Goal: Complete application form: Complete application form

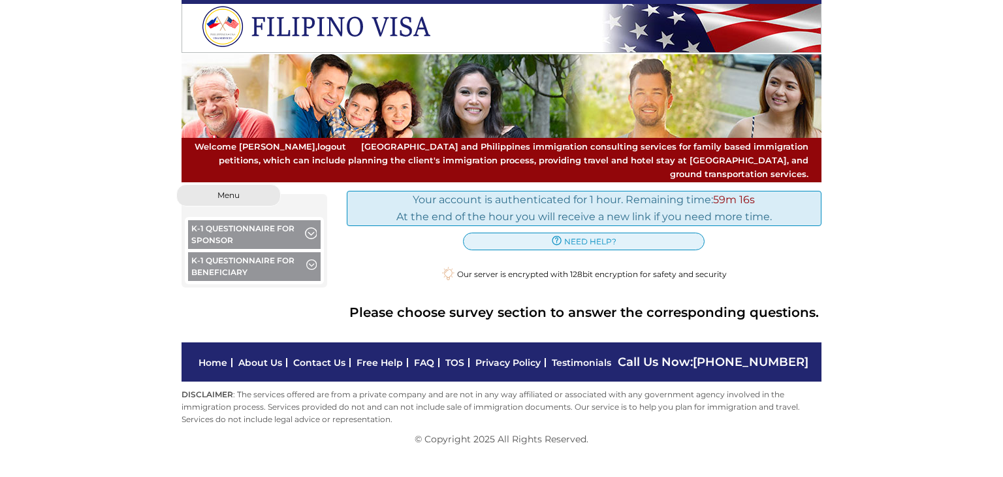
click at [313, 227] on span "button" at bounding box center [310, 234] width 11 height 14
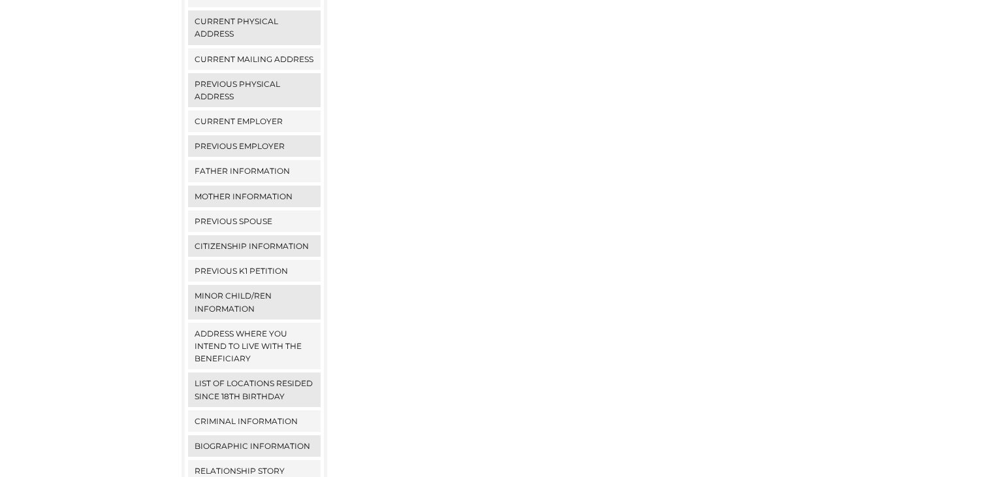
scroll to position [33, 0]
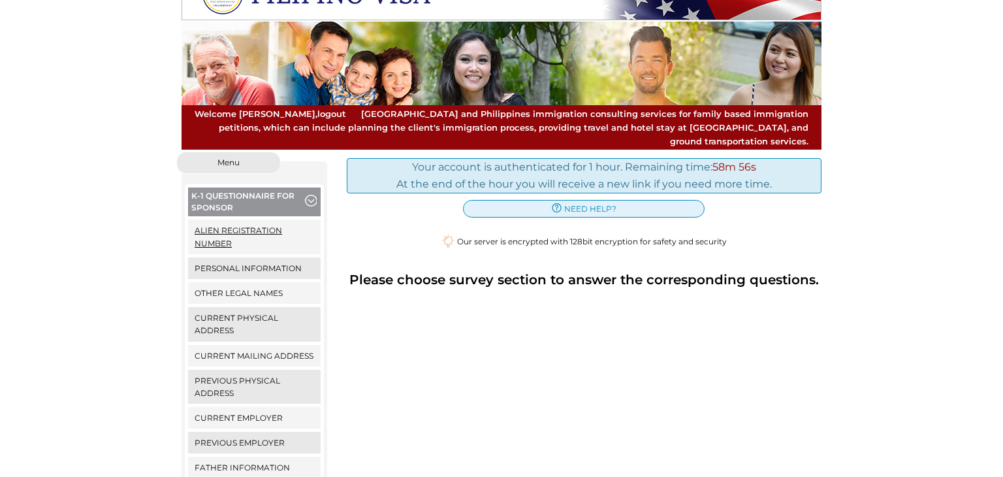
click at [248, 219] on link "Alien Registration Number" at bounding box center [254, 236] width 133 height 34
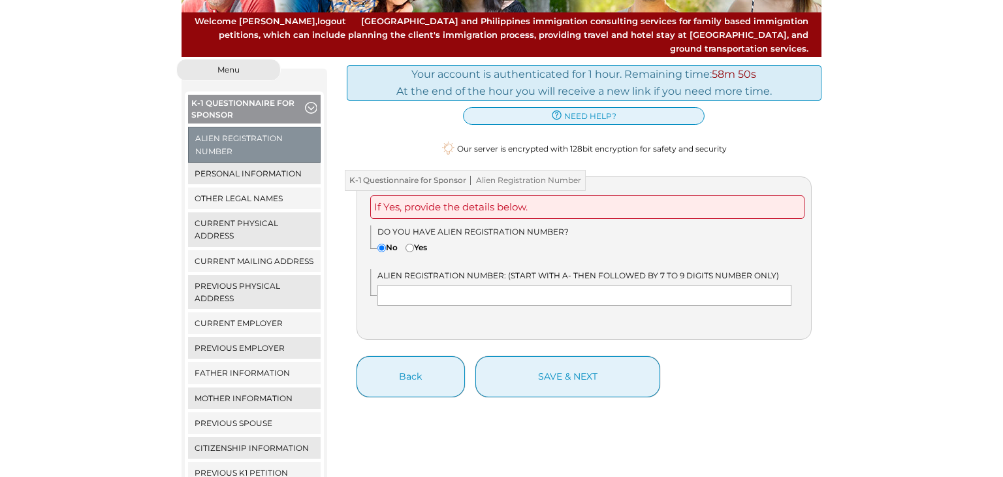
scroll to position [125, 0]
click at [272, 187] on link "Other Legal Names" at bounding box center [254, 198] width 133 height 22
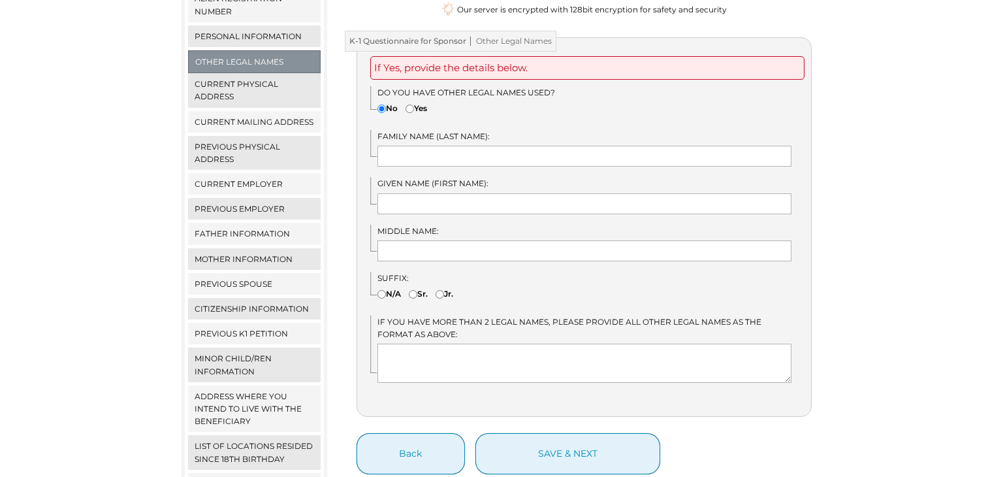
scroll to position [269, 0]
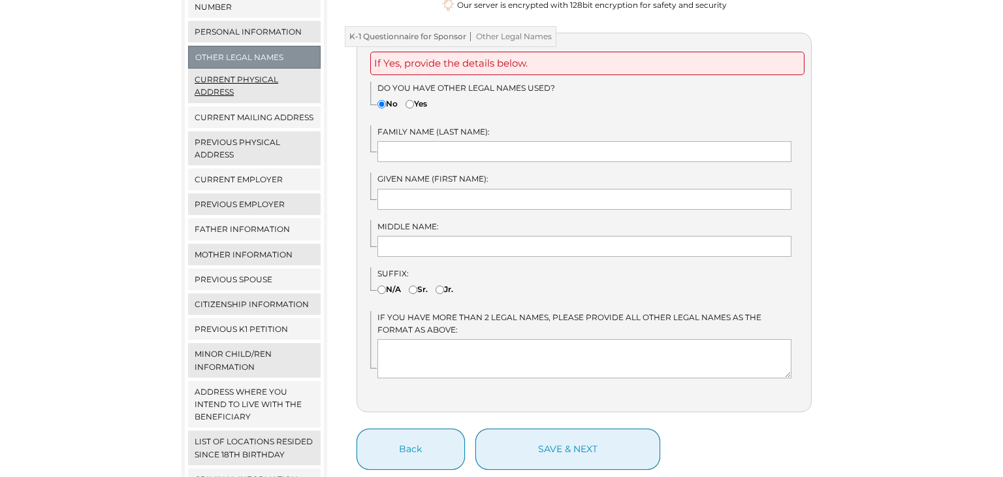
click at [242, 69] on link "Current Physical Address" at bounding box center [254, 86] width 133 height 34
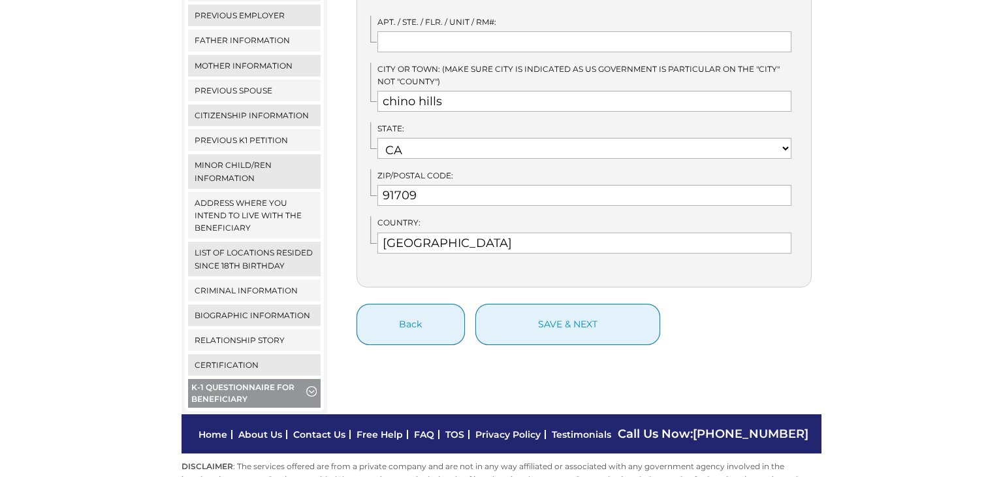
scroll to position [461, 0]
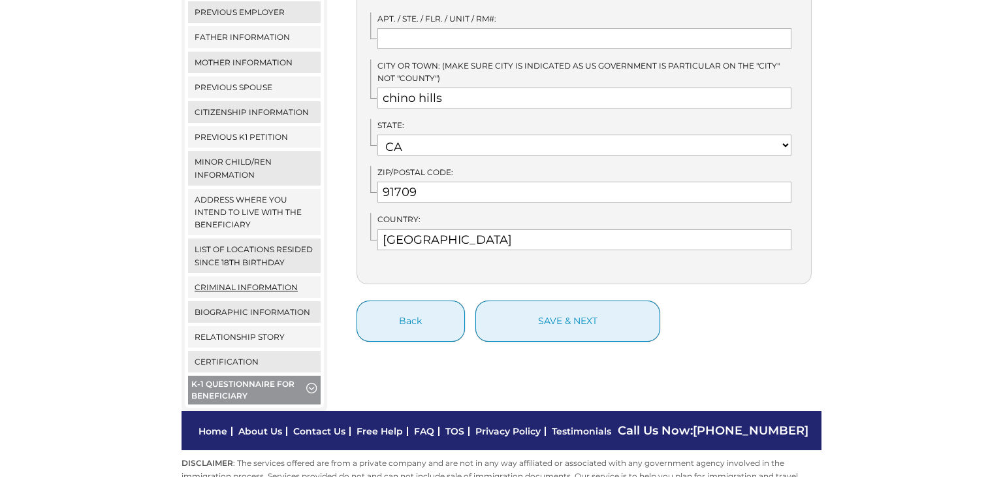
click at [250, 276] on link "Criminal Information" at bounding box center [254, 287] width 133 height 22
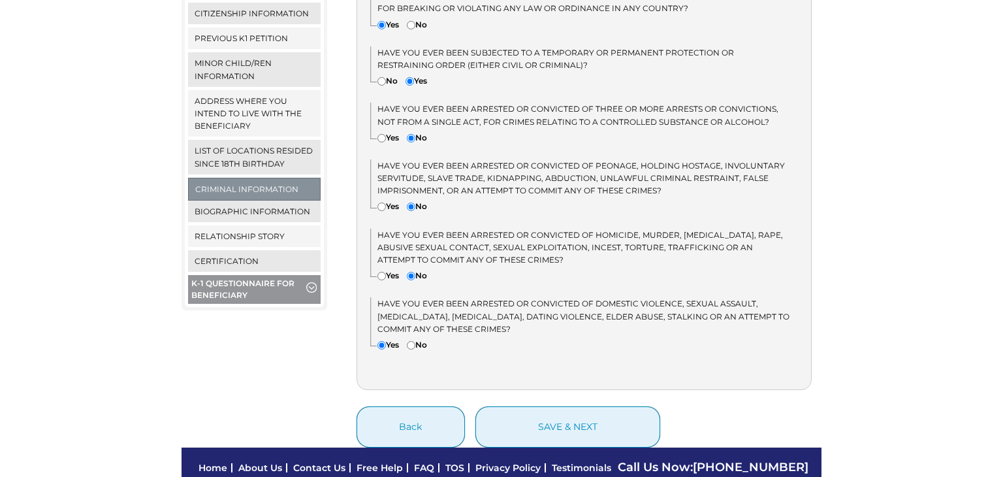
scroll to position [563, 0]
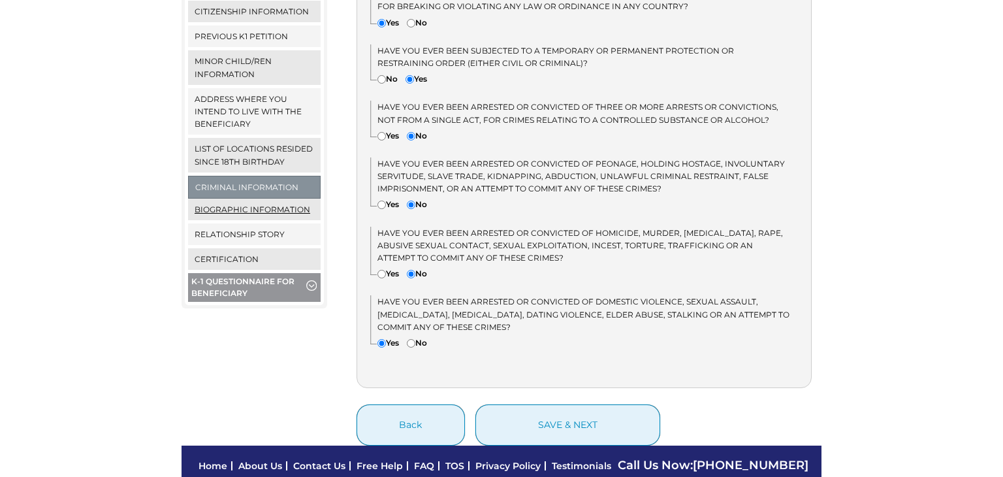
click at [265, 198] on link "Biographic Information" at bounding box center [254, 209] width 133 height 22
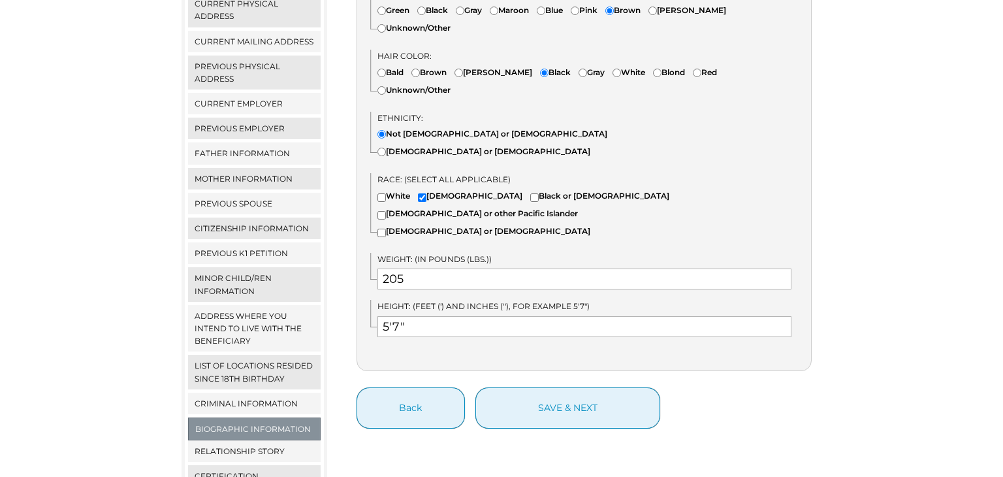
scroll to position [359, 0]
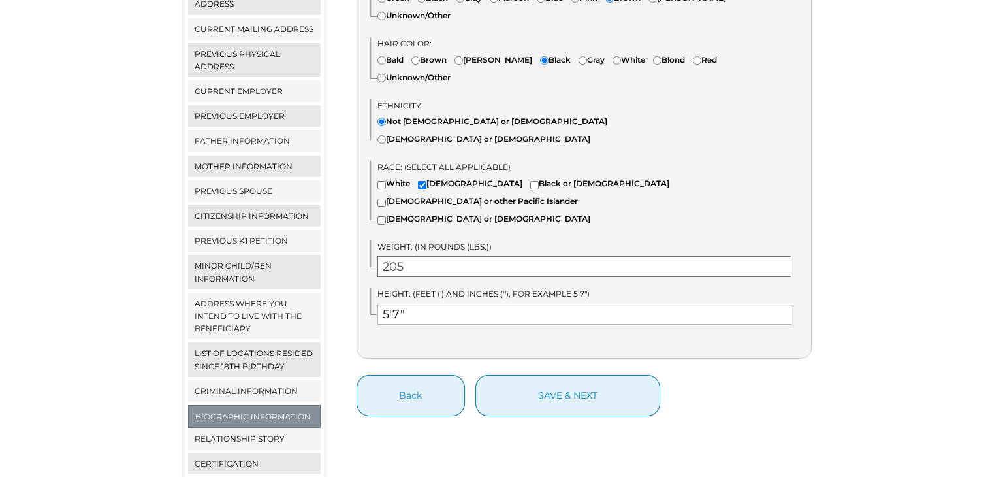
click at [409, 256] on input "205" at bounding box center [584, 266] width 415 height 21
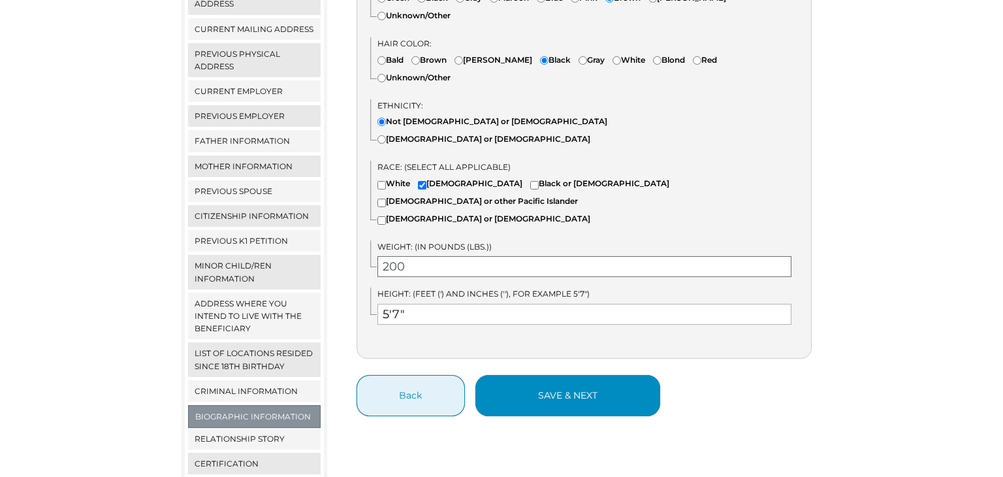
type input "200"
click at [565, 375] on button "save & next" at bounding box center [567, 395] width 185 height 41
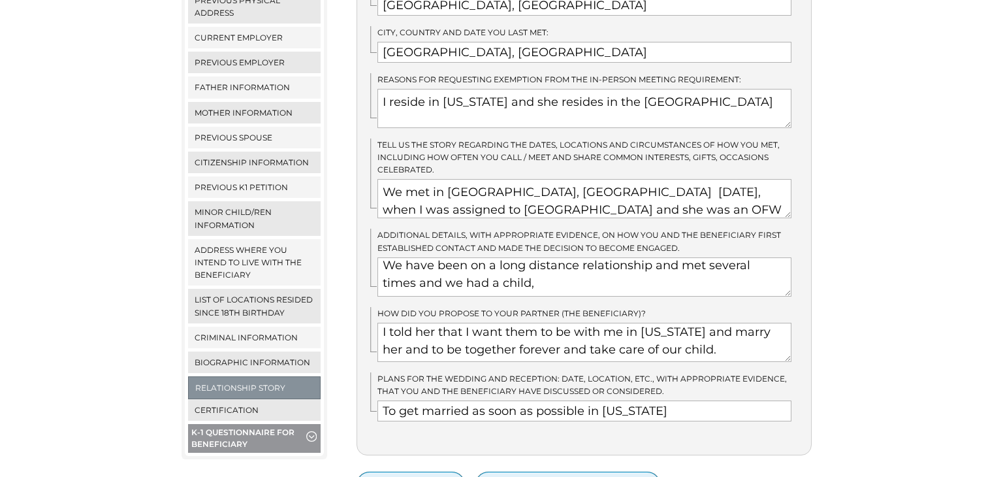
scroll to position [5, 0]
click at [216, 399] on link "Certification" at bounding box center [254, 410] width 133 height 22
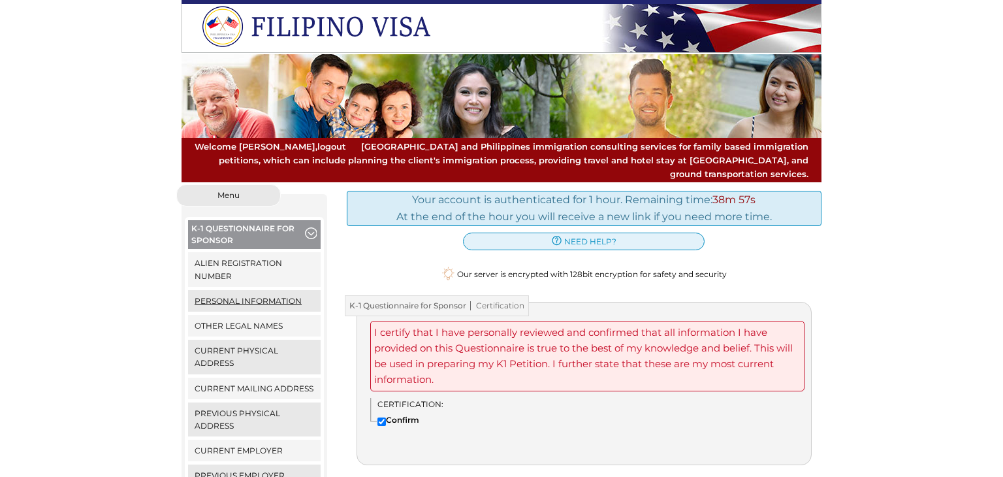
click at [267, 290] on link "Personal Information" at bounding box center [254, 301] width 133 height 22
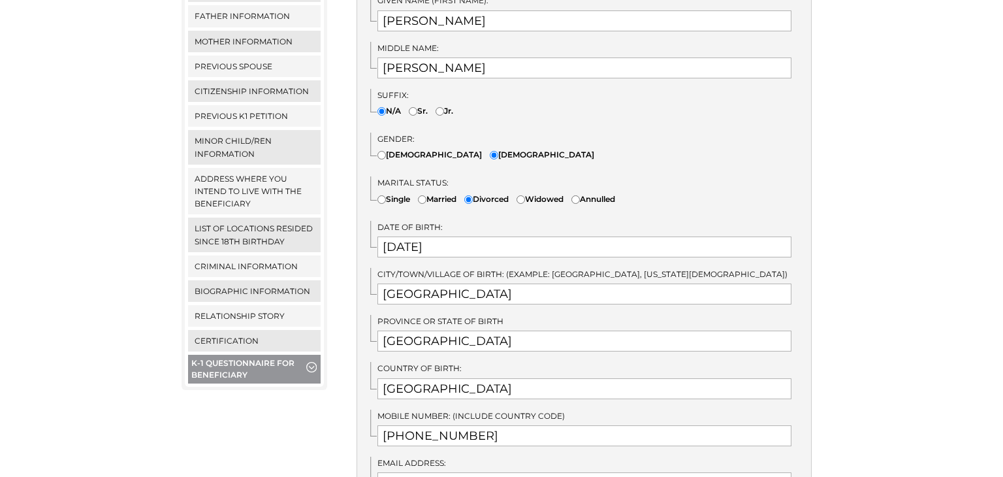
scroll to position [515, 0]
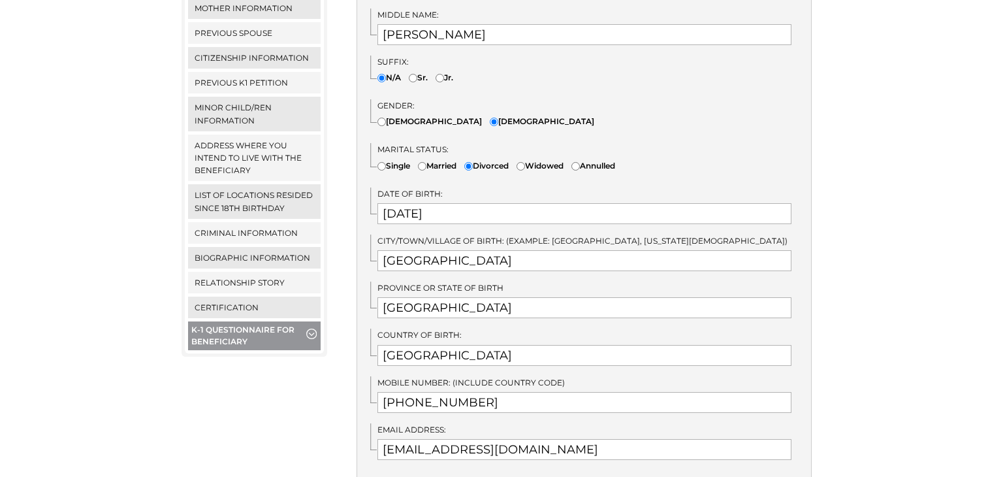
click at [315, 328] on span "button" at bounding box center [311, 335] width 10 height 14
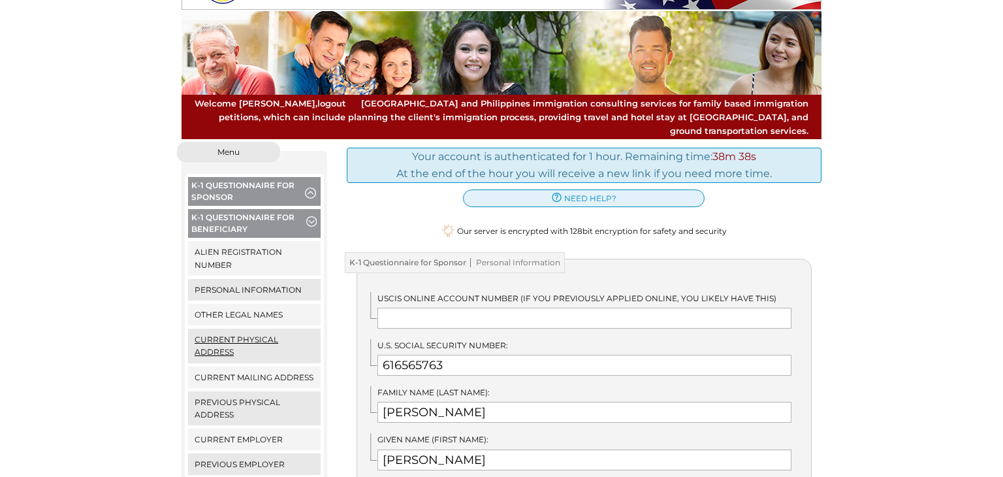
scroll to position [37, 0]
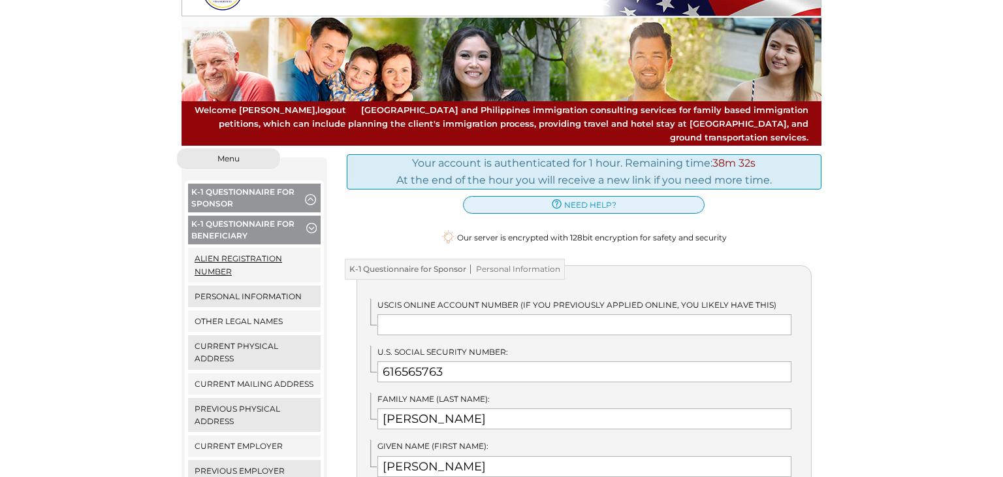
click at [250, 247] on link "Alien Registration Number" at bounding box center [254, 264] width 133 height 34
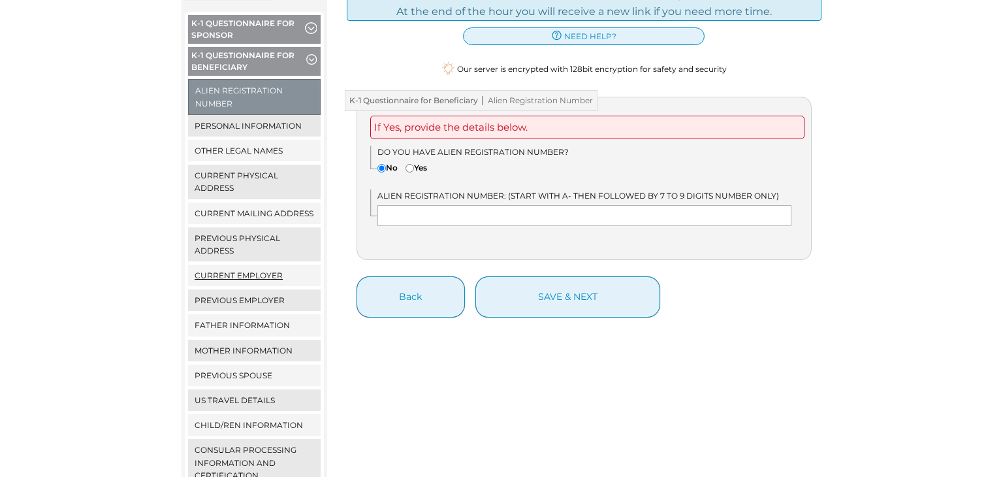
scroll to position [193, 0]
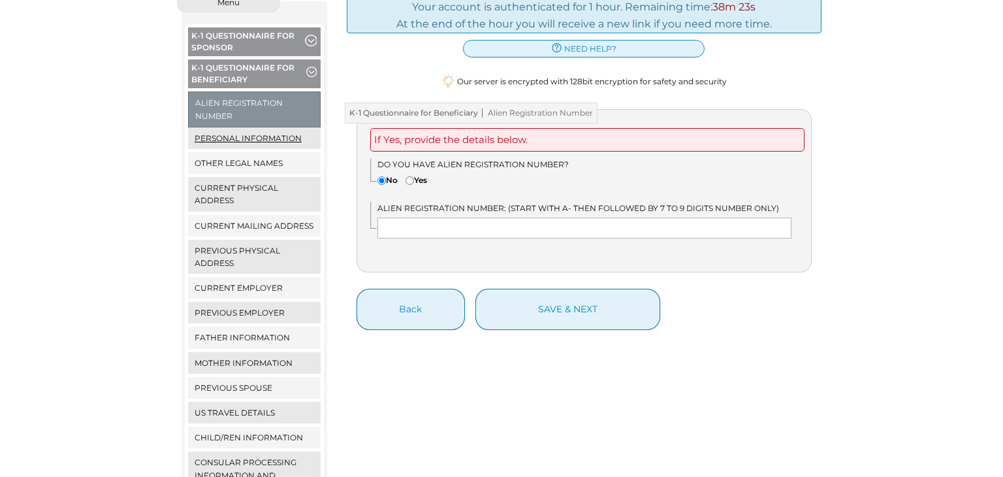
click at [273, 127] on link "Personal Information" at bounding box center [254, 138] width 133 height 22
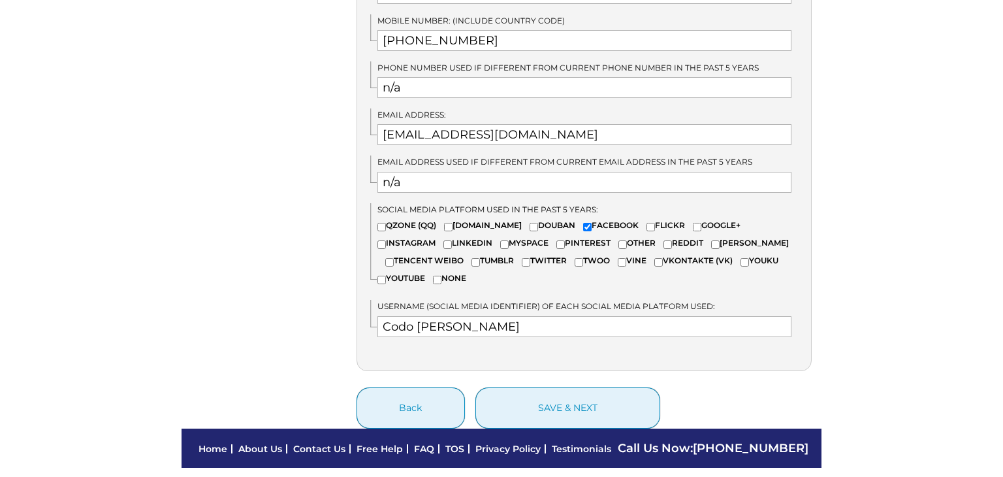
scroll to position [1016, 0]
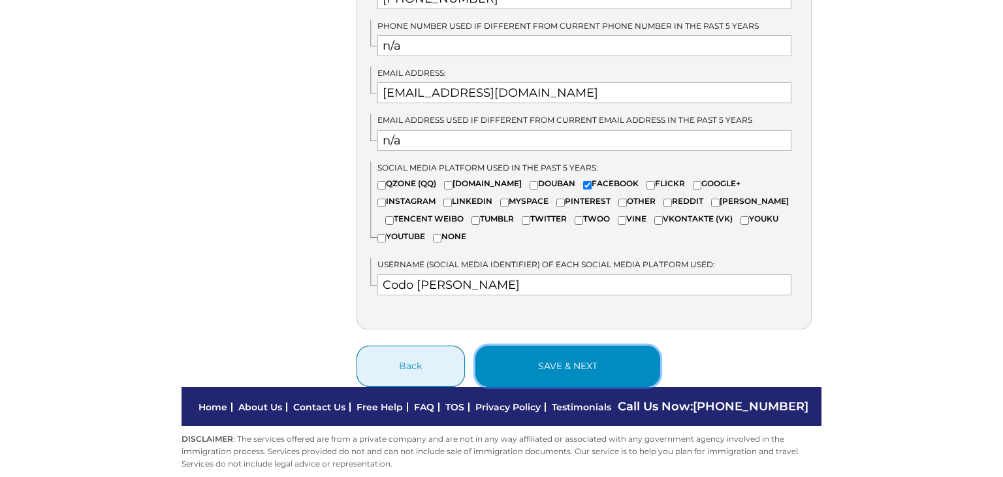
click at [589, 356] on button "save & next" at bounding box center [567, 365] width 185 height 41
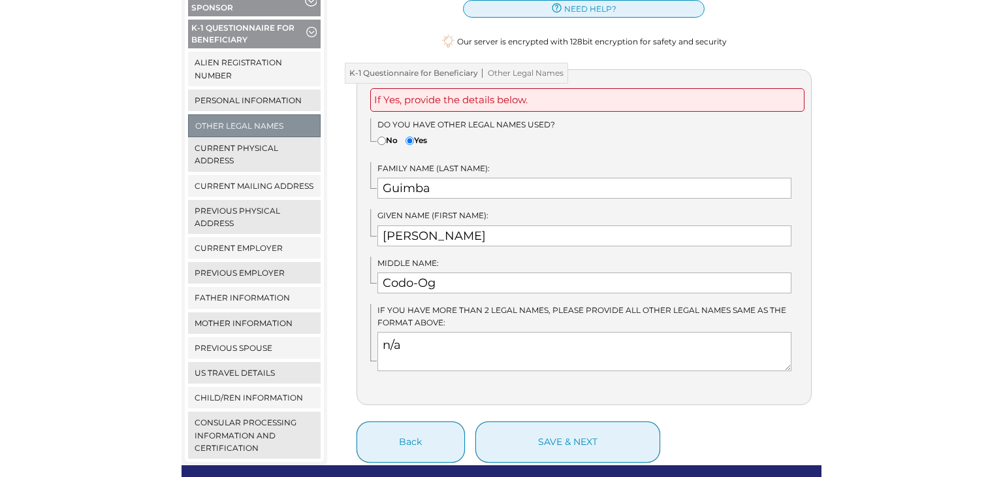
scroll to position [251, 0]
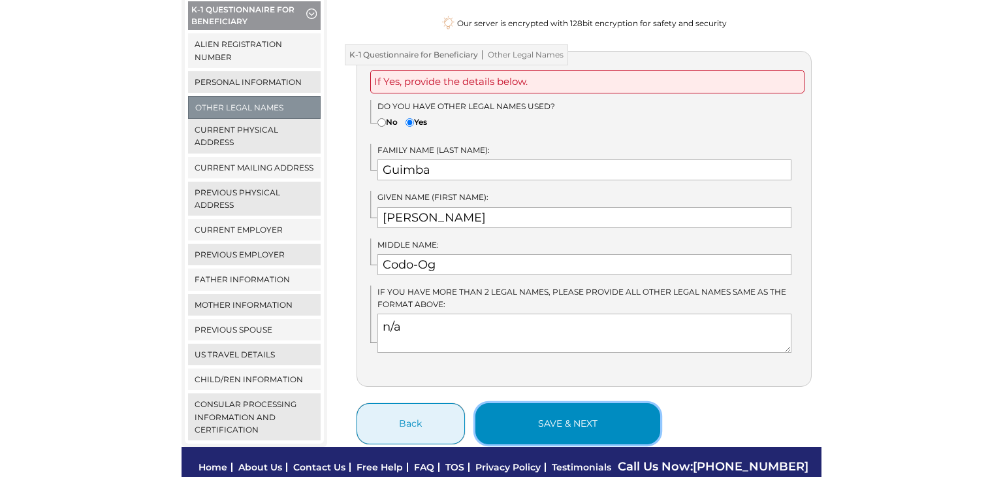
click at [575, 409] on button "save & next" at bounding box center [567, 423] width 185 height 41
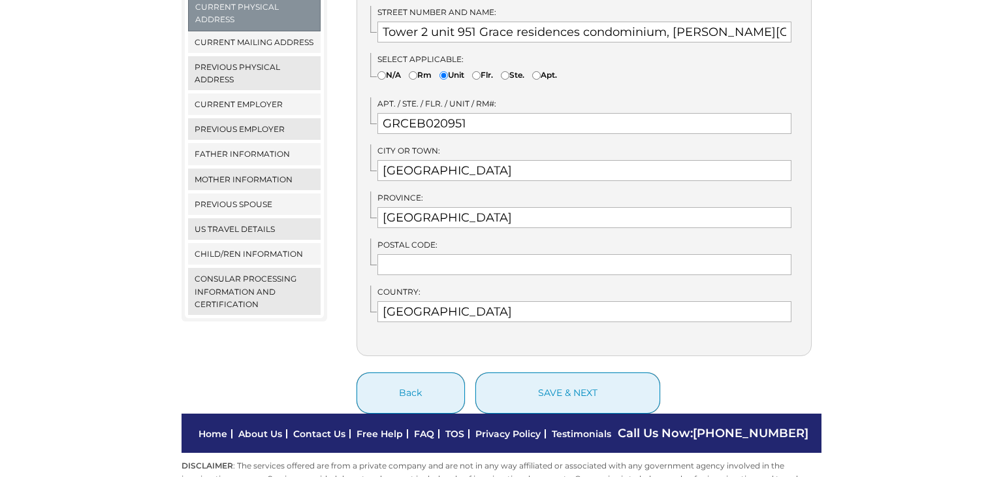
scroll to position [391, 0]
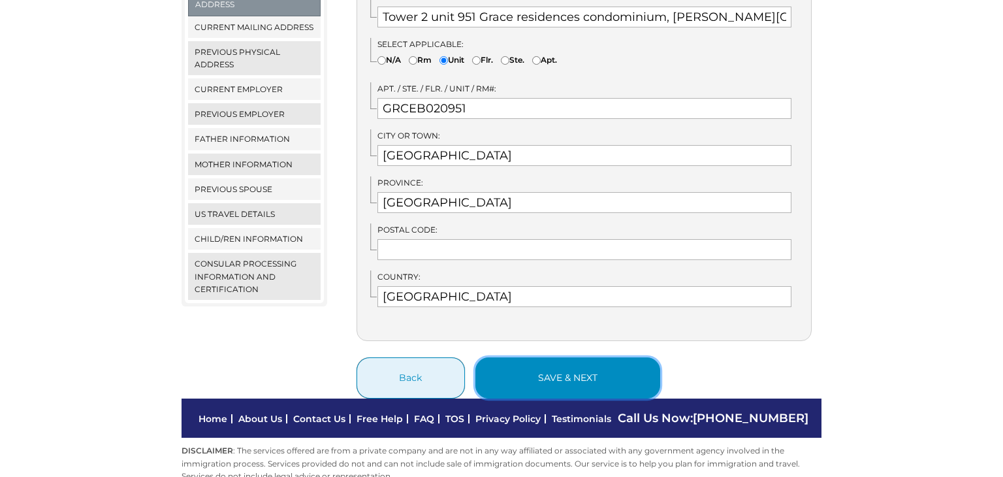
click at [601, 367] on button "save & next" at bounding box center [567, 377] width 185 height 41
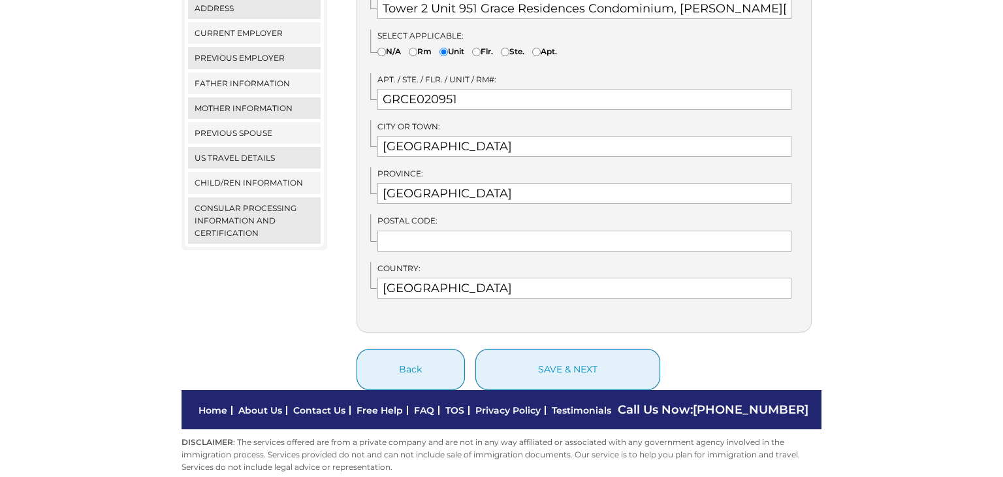
scroll to position [462, 0]
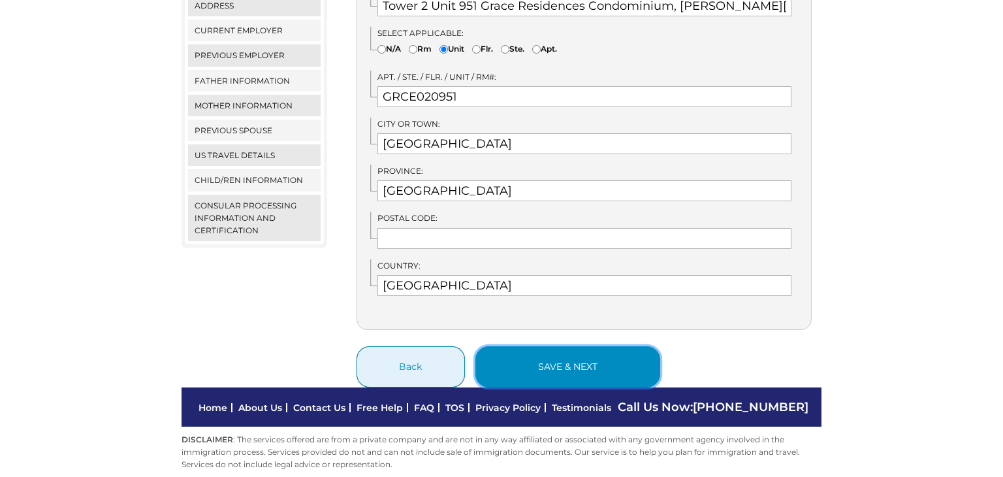
click at [567, 364] on button "save & next" at bounding box center [567, 366] width 185 height 41
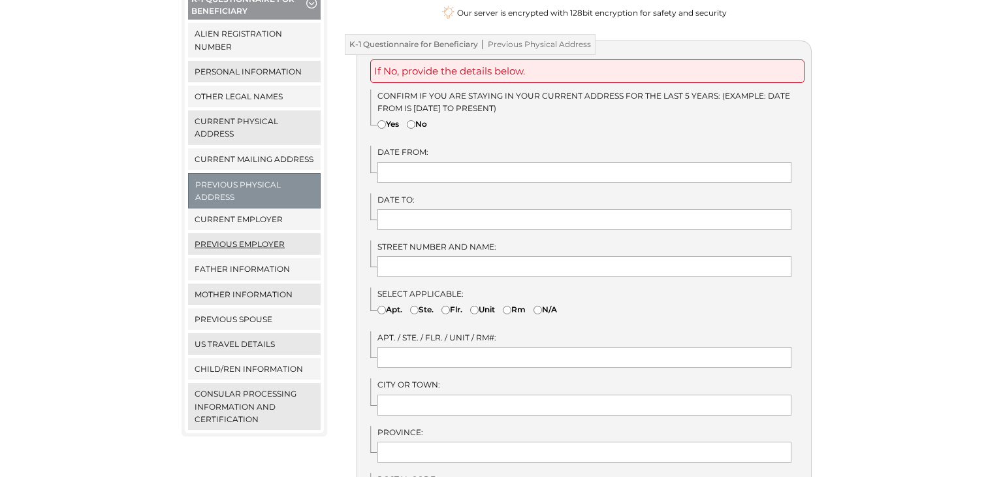
scroll to position [263, 0]
click at [262, 331] on link "US Travel Details" at bounding box center [254, 342] width 133 height 22
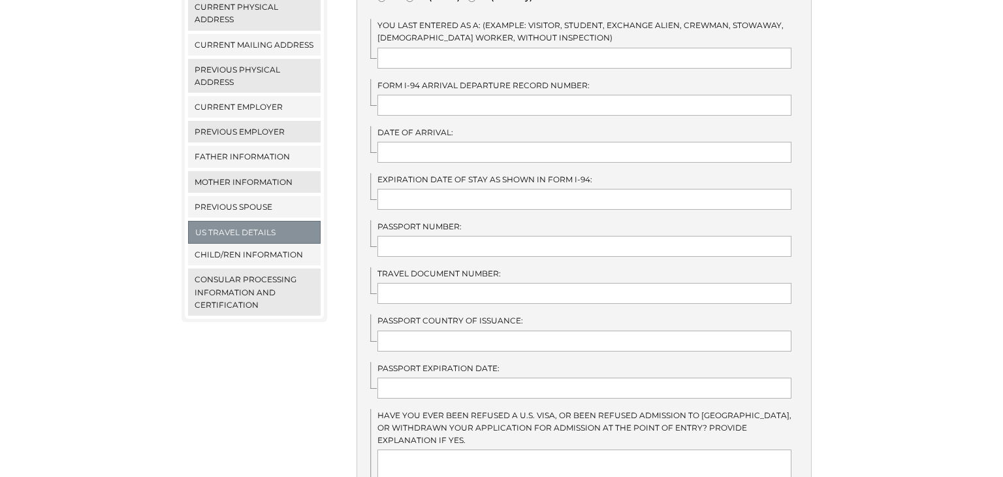
scroll to position [202, 0]
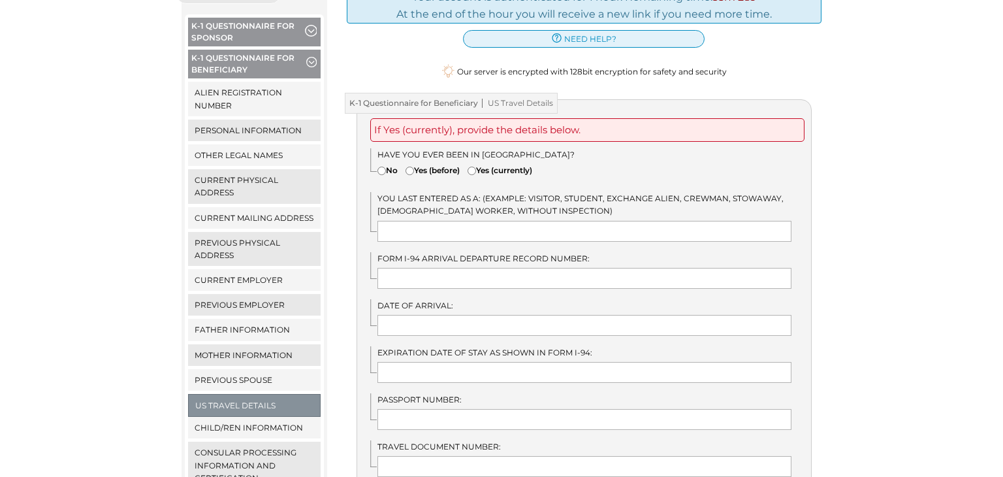
click at [381, 166] on input"] "No" at bounding box center [381, 170] width 8 height 8
radio input"] "true"
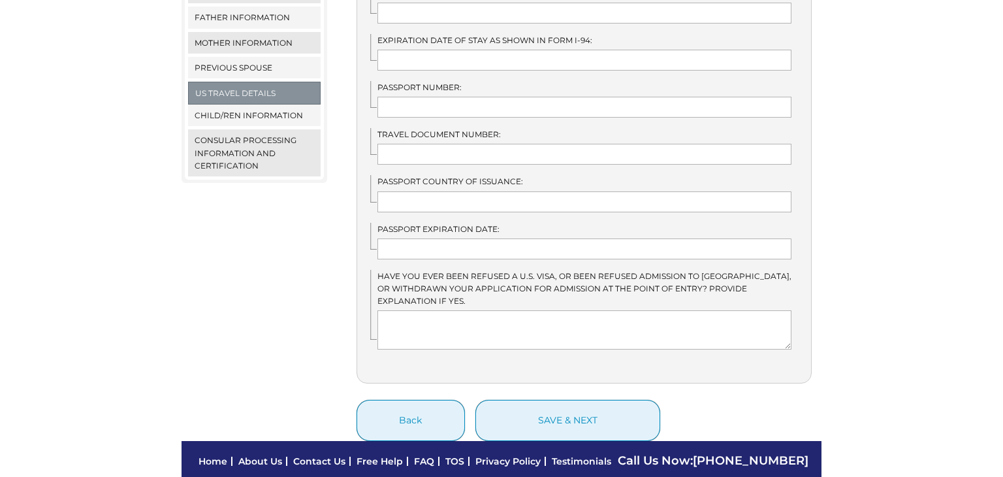
scroll to position [518, 0]
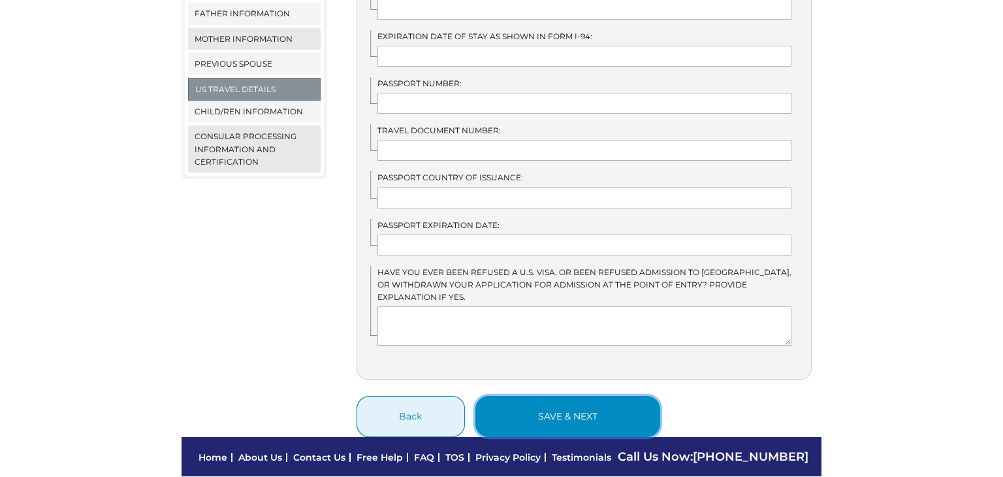
click at [567, 398] on button "save & next" at bounding box center [567, 416] width 185 height 41
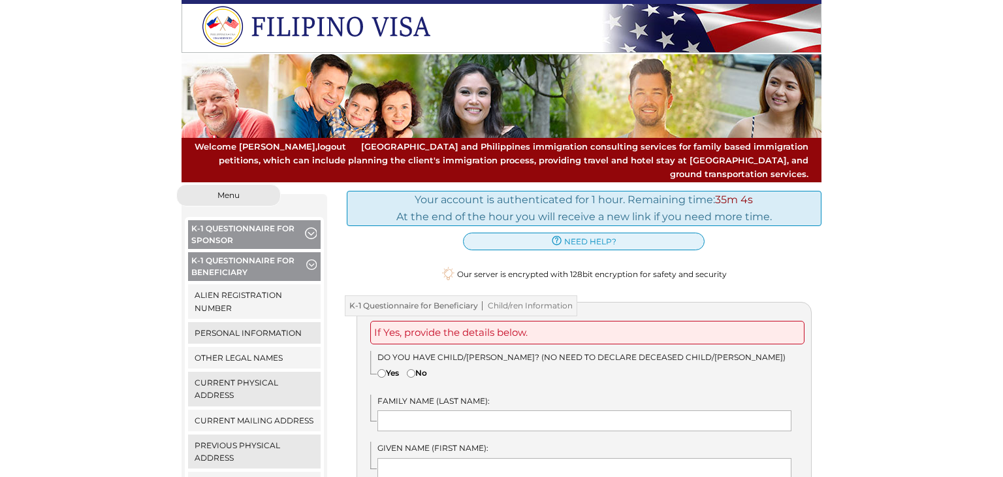
click at [381, 369] on input"] "Yes" at bounding box center [381, 373] width 8 height 8
radio input"] "true"
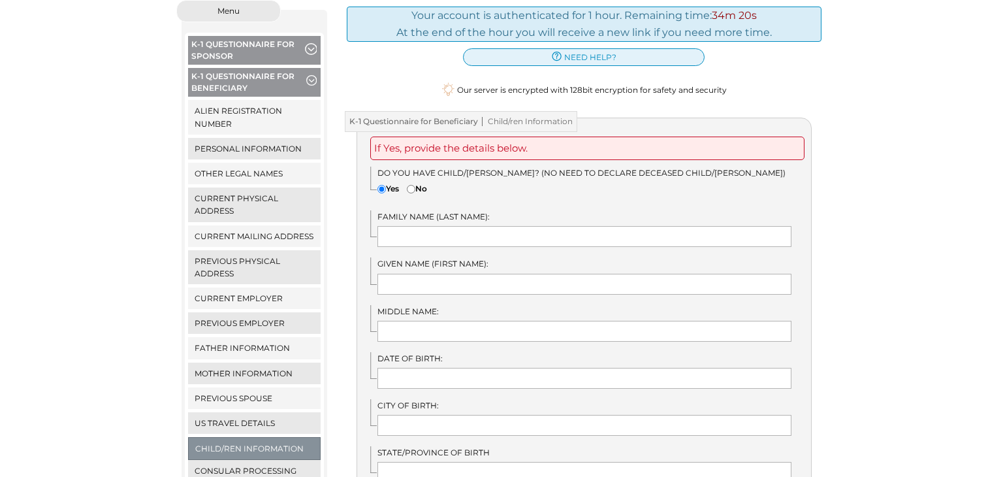
scroll to position [169, 0]
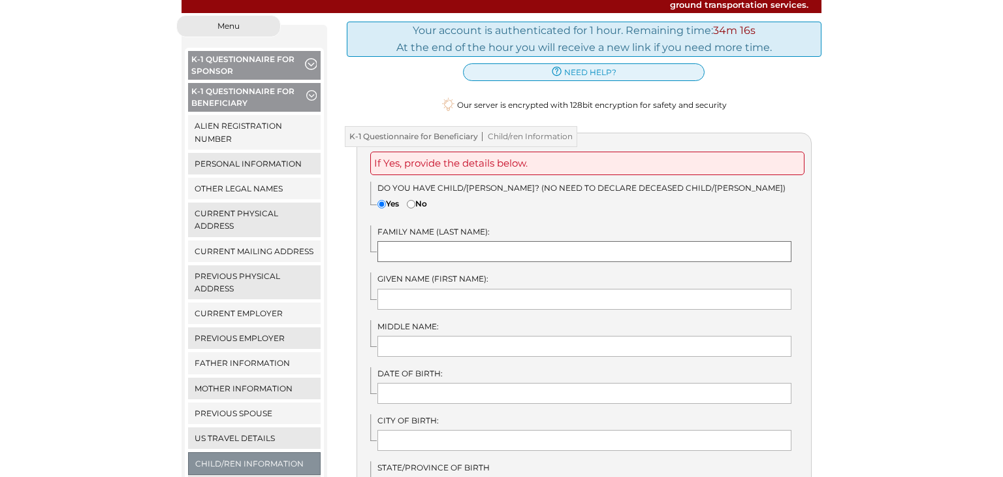
click at [468, 241] on input "text" at bounding box center [584, 251] width 415 height 21
type input "Luna"
click at [417, 289] on input "text" at bounding box center [584, 299] width 415 height 21
type input "Dherlyn Zumer"
click at [434, 336] on input "text" at bounding box center [584, 346] width 415 height 21
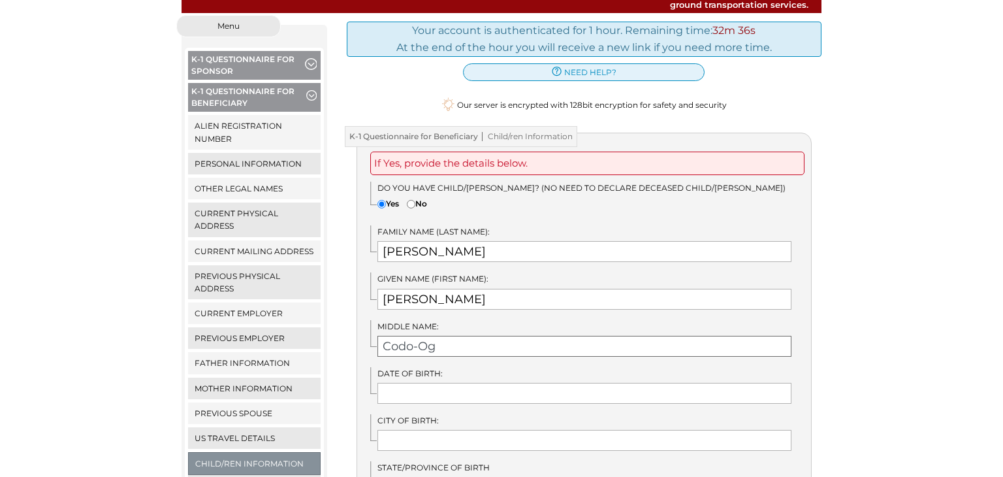
type input "Codo-Og"
click at [460, 383] on input "text" at bounding box center [584, 393] width 415 height 21
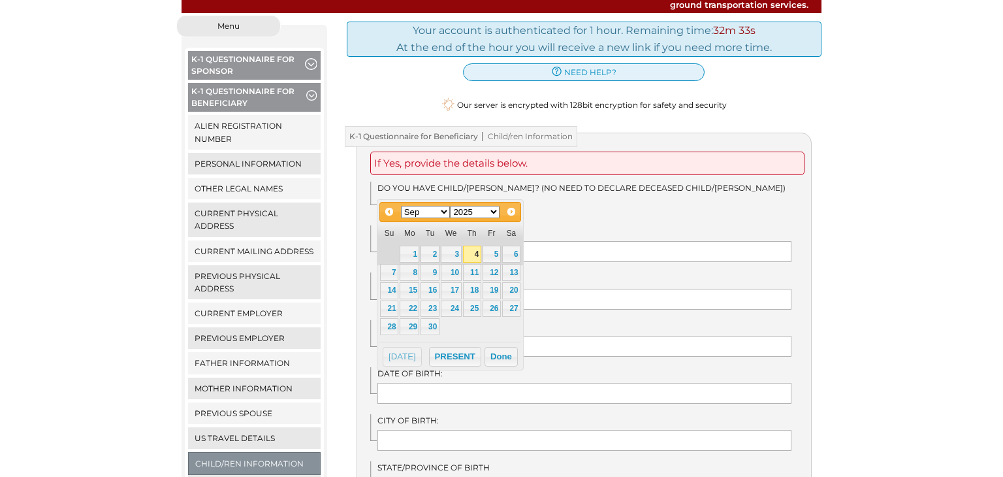
click at [446, 213] on select "Jan Feb Mar Apr May Jun Jul Aug Sep Oct Nov Dec" at bounding box center [426, 212] width 50 height 12
click at [497, 213] on select "1900 1901 1902 1903 1904 1905 1906 1907 1908 1909 1910 1911 1912 1913 1914 1915…" at bounding box center [475, 212] width 50 height 12
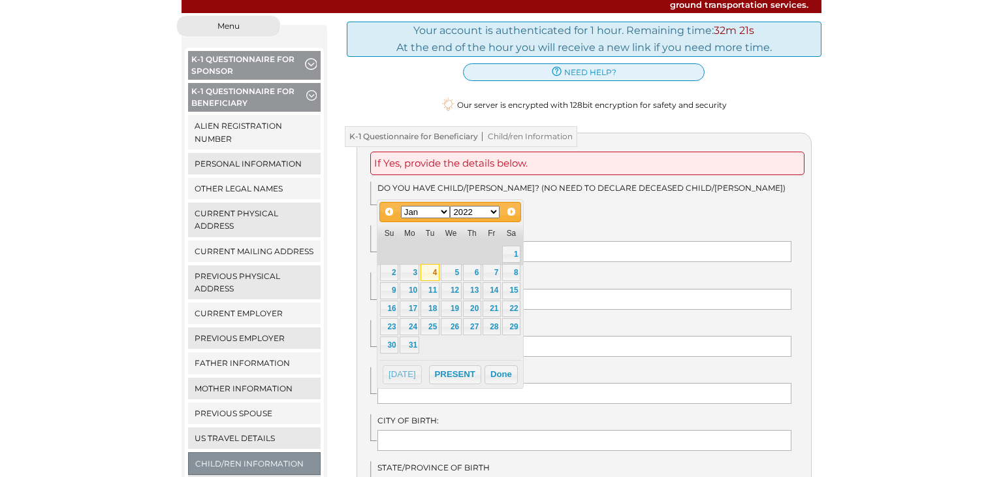
click at [430, 269] on link "4" at bounding box center [429, 272] width 18 height 17
type input "[DATE]"
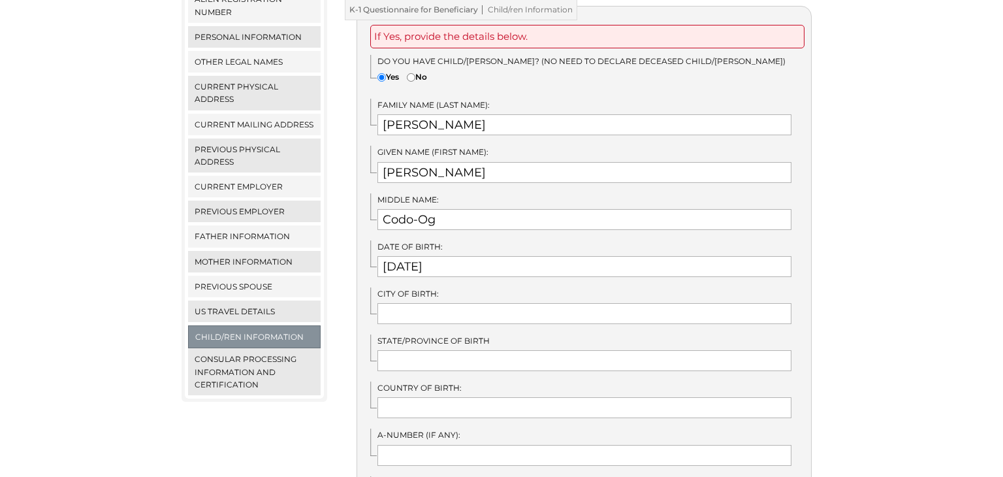
scroll to position [297, 0]
click at [415, 304] on input "text" at bounding box center [584, 312] width 415 height 21
type input "Sabangan"
click at [456, 349] on input "text" at bounding box center [584, 359] width 415 height 21
type input "[GEOGRAPHIC_DATA]"
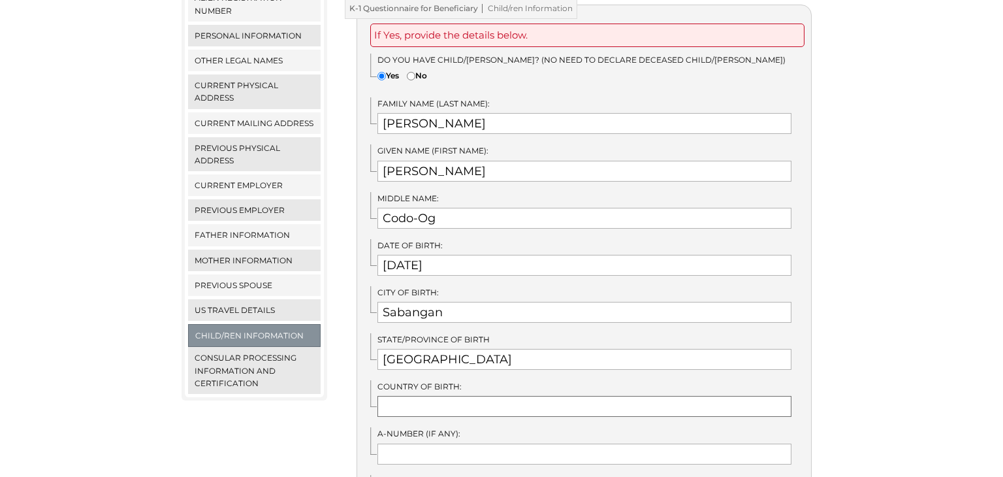
click at [444, 396] on input "text" at bounding box center [584, 406] width 415 height 21
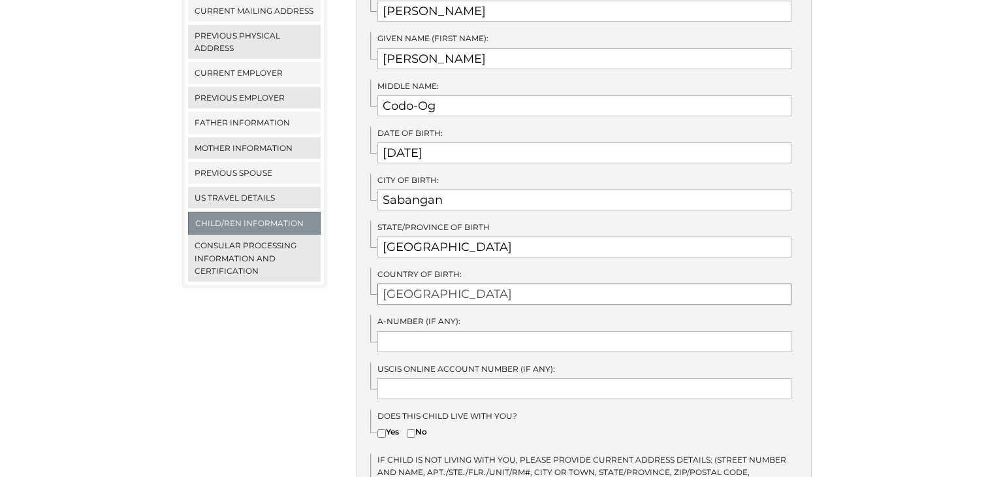
scroll to position [410, 0]
type input "[GEOGRAPHIC_DATA]"
click at [446, 330] on input "text" at bounding box center [584, 340] width 415 height 21
type input "n/a"
click at [454, 377] on input "text" at bounding box center [584, 387] width 415 height 21
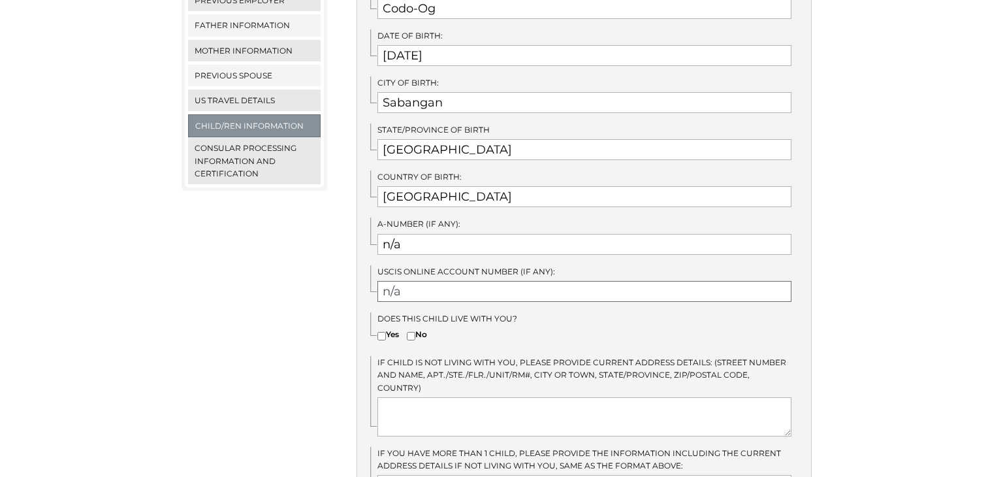
scroll to position [514, 0]
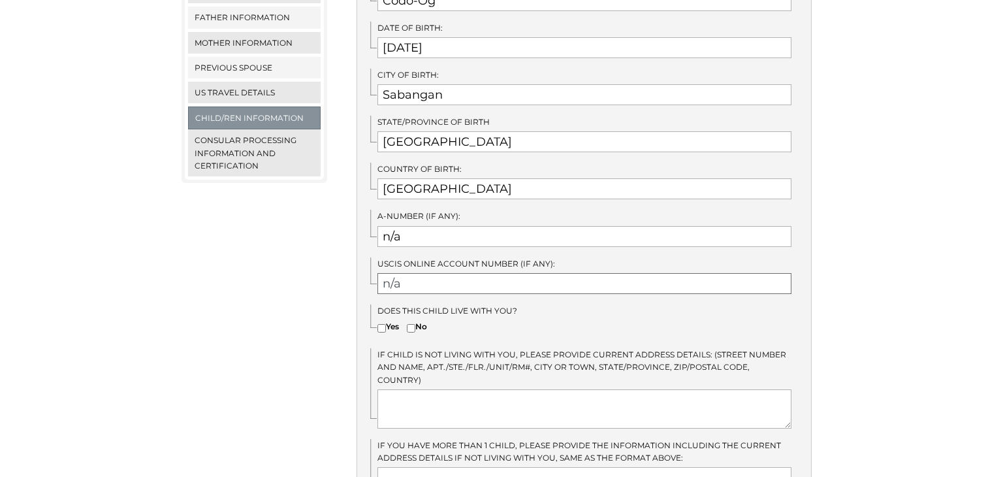
type input "n/a"
click at [381, 324] on input"] "Yes" at bounding box center [381, 328] width 8 height 8
checkbox input"] "true"
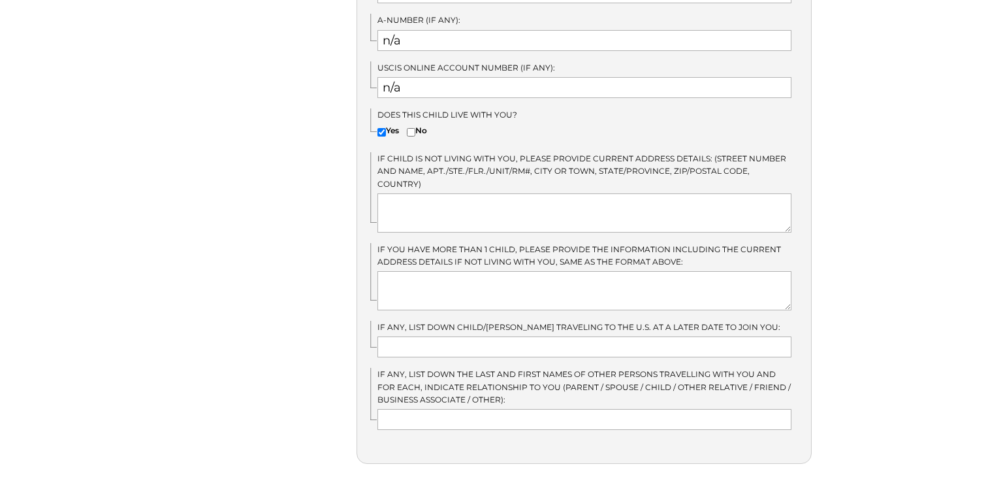
scroll to position [757, 0]
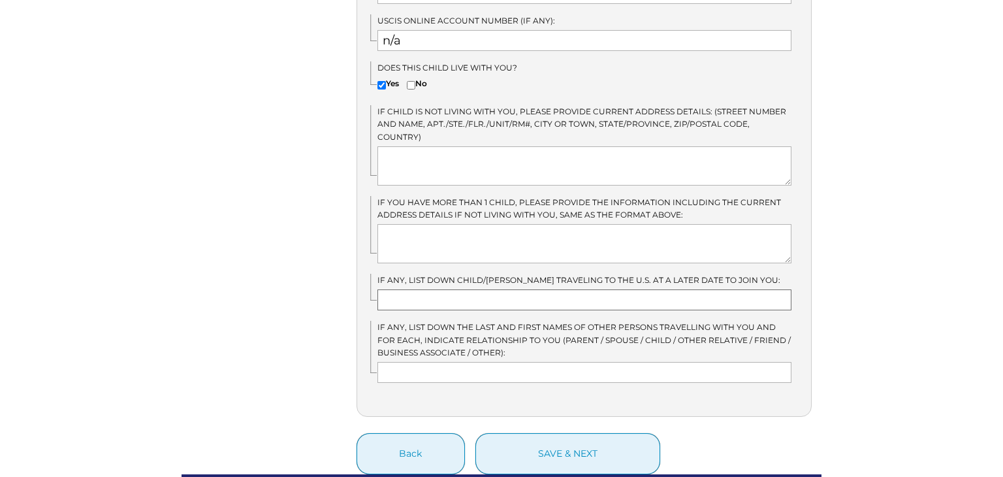
click at [466, 289] on input "text" at bounding box center [584, 299] width 415 height 21
type input "n/a"
click at [417, 224] on textarea at bounding box center [584, 243] width 415 height 39
type textarea "n/a"
click at [418, 146] on textarea at bounding box center [584, 165] width 415 height 39
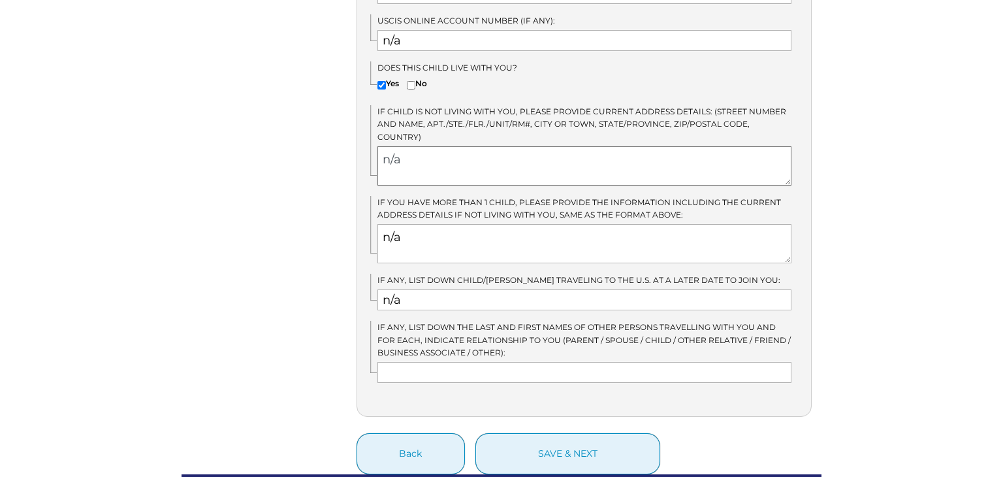
type textarea "n/a"
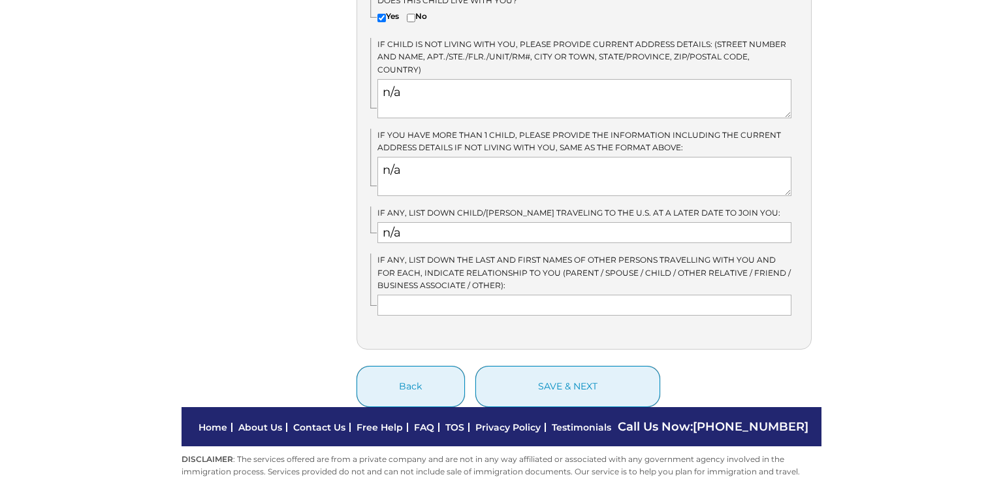
scroll to position [832, 0]
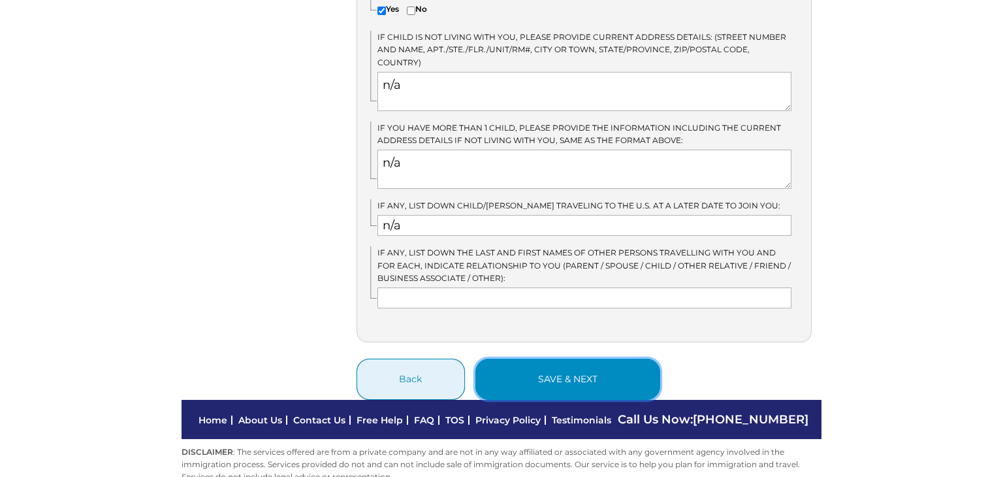
click at [553, 359] on button "save & next" at bounding box center [567, 378] width 185 height 41
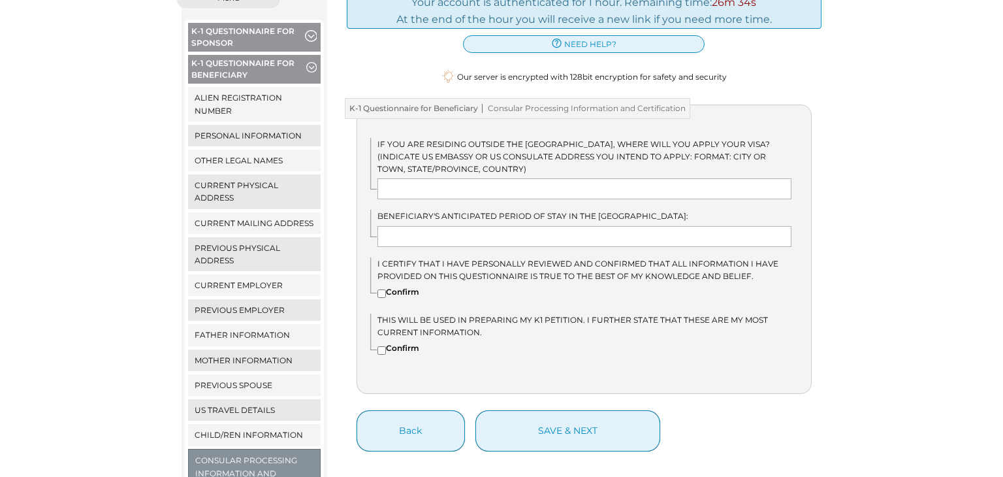
scroll to position [189, 0]
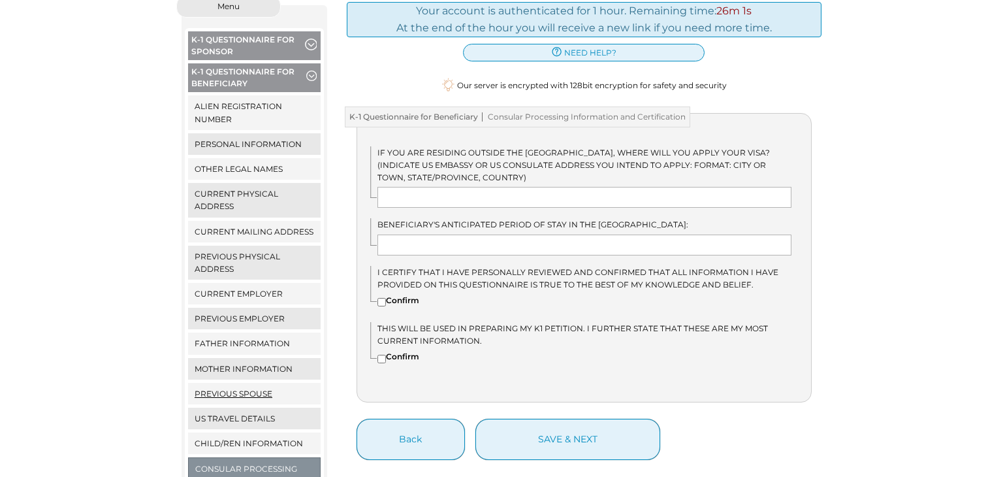
click at [259, 383] on link "Previous Spouse" at bounding box center [254, 394] width 133 height 22
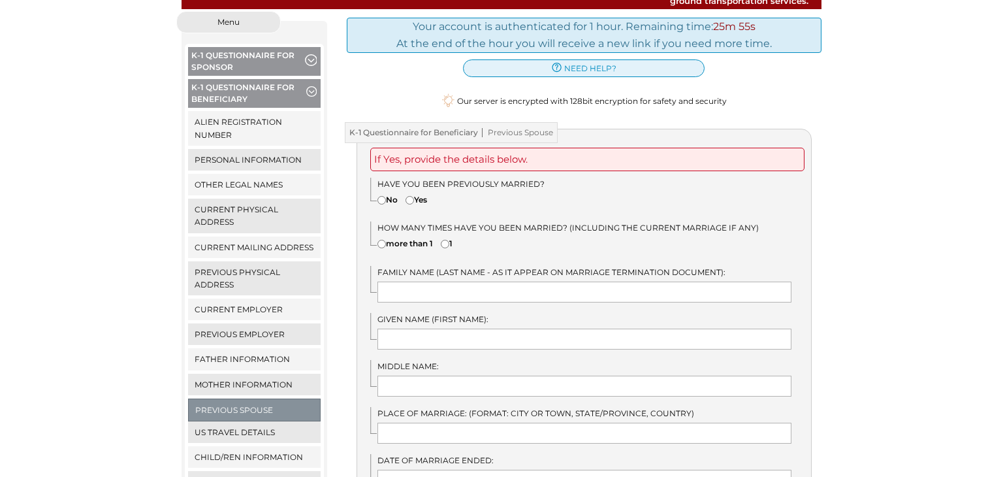
scroll to position [201, 0]
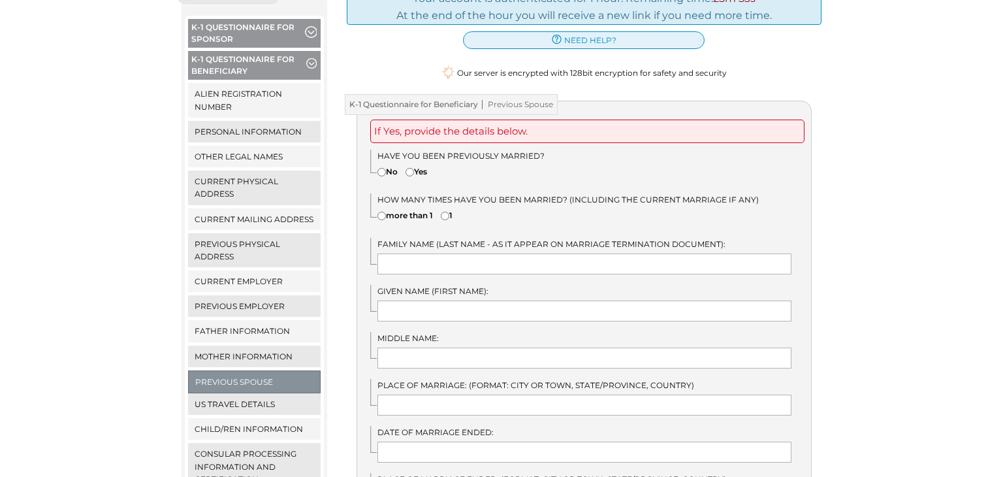
click at [414, 168] on input"] "Yes" at bounding box center [409, 172] width 8 height 8
radio input"] "true"
click at [449, 212] on input"] "1" at bounding box center [445, 216] width 8 height 8
radio input"] "true"
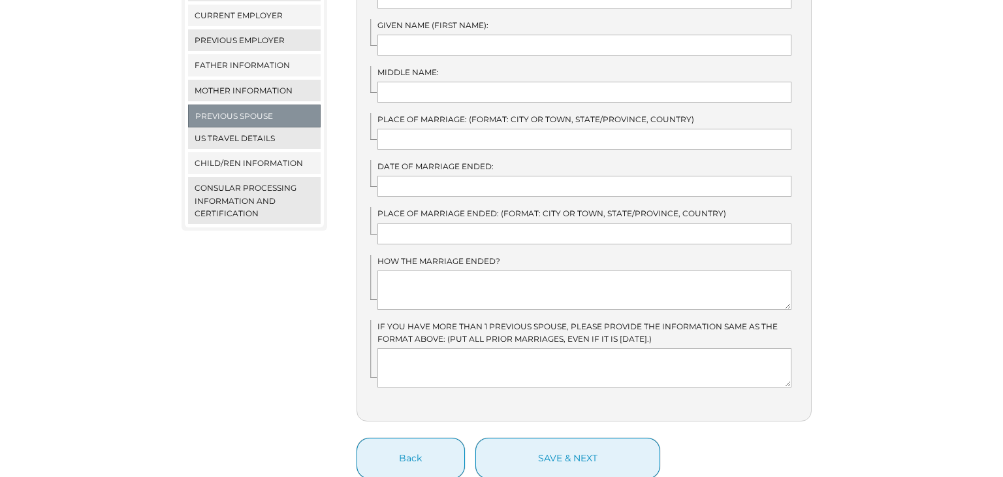
scroll to position [454, 0]
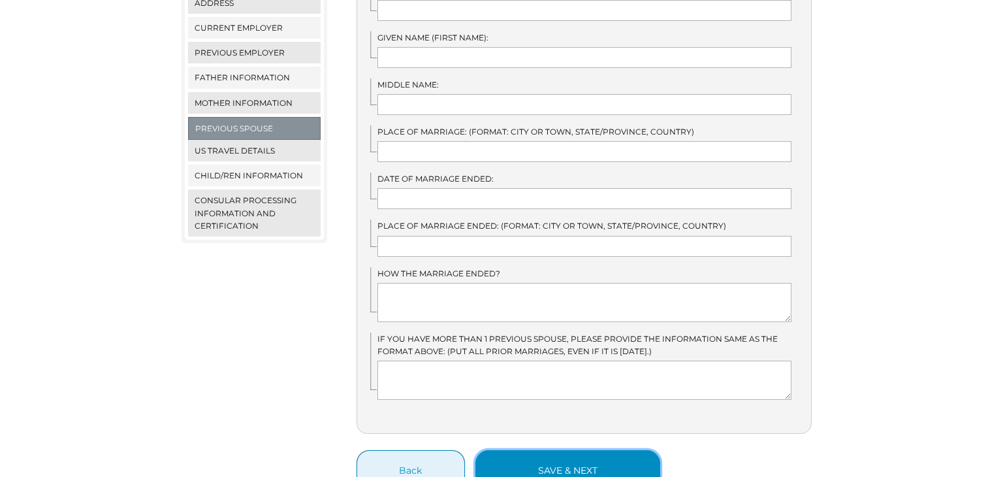
click at [589, 460] on button "save & next" at bounding box center [567, 470] width 185 height 41
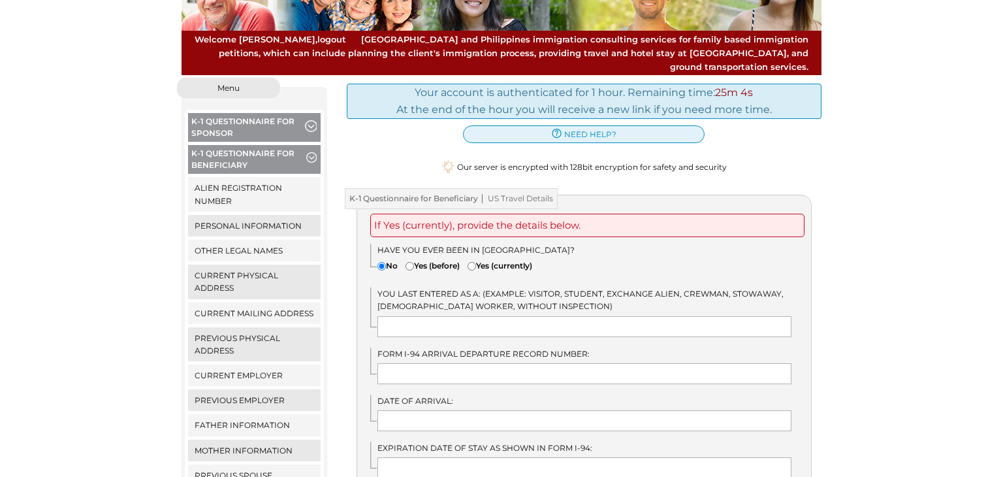
scroll to position [130, 0]
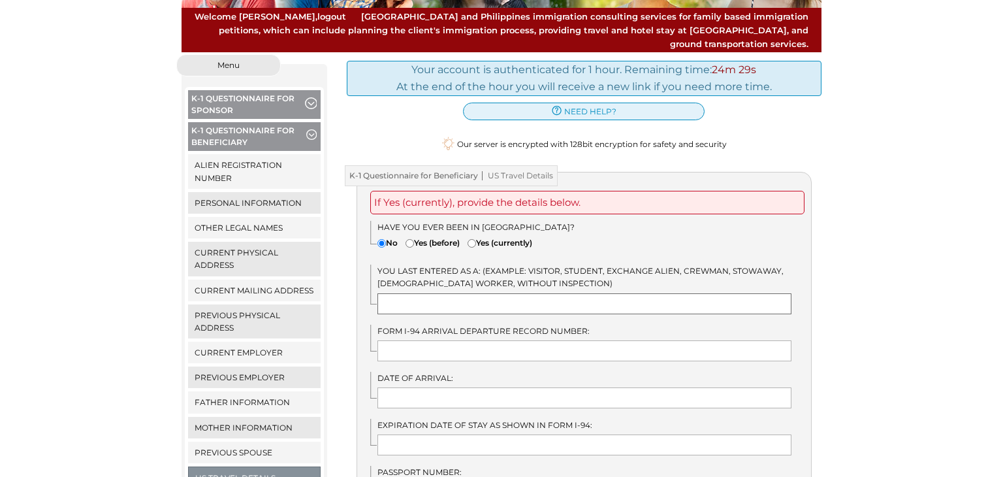
click at [460, 293] on input "text" at bounding box center [584, 303] width 415 height 21
drag, startPoint x: 403, startPoint y: 287, endPoint x: 388, endPoint y: 293, distance: 16.1
click at [381, 293] on input "n/a" at bounding box center [584, 303] width 415 height 21
type input "n/a"
paste input "n/a"
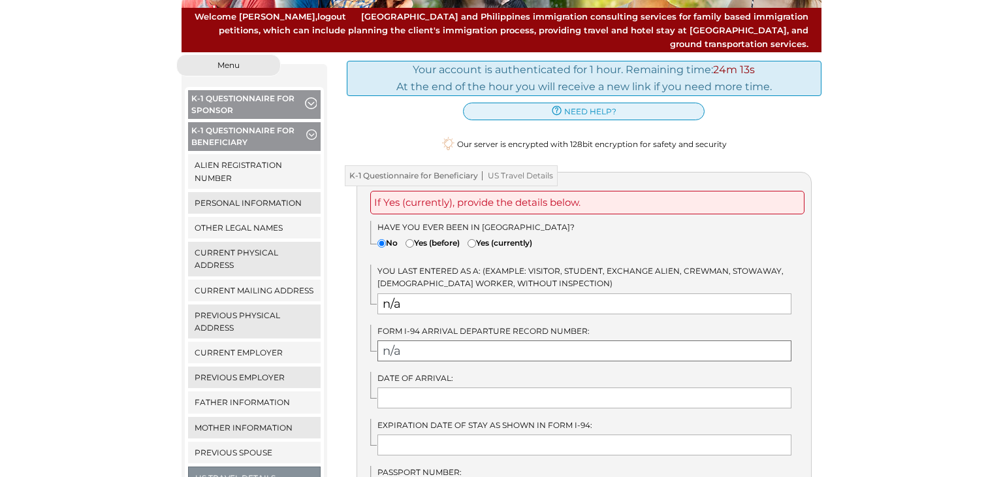
type input "n/a"
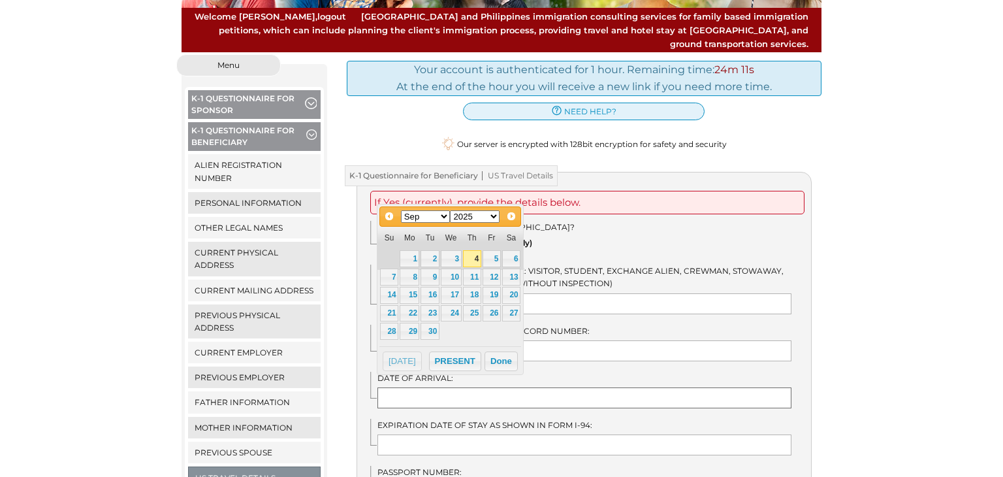
paste input "n/a"
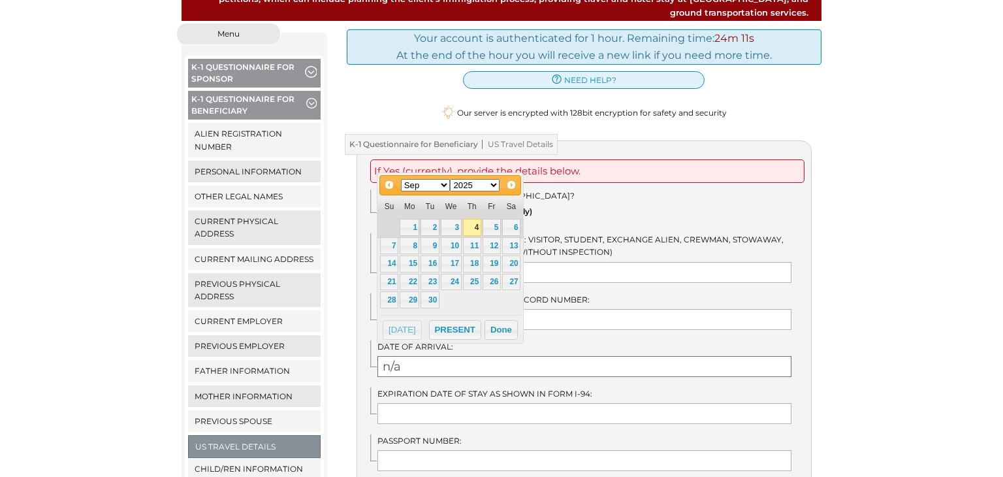
scroll to position [268, 0]
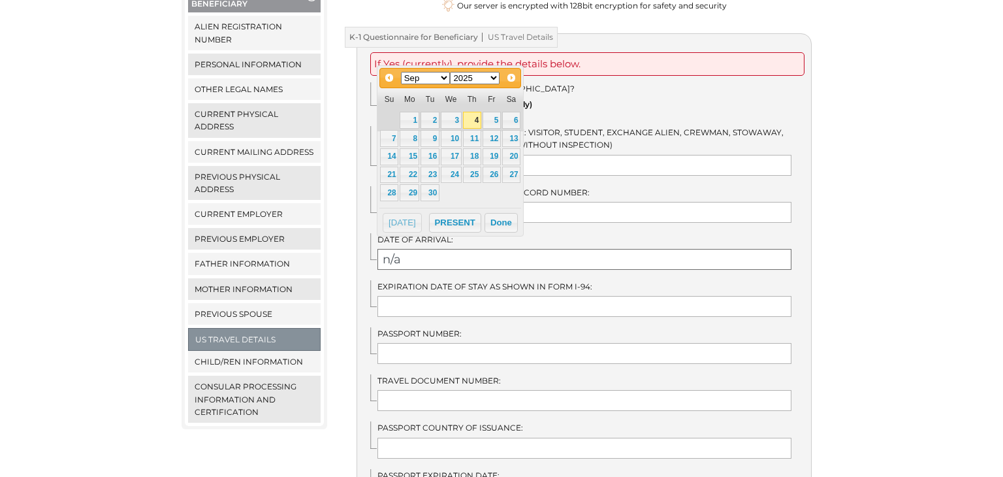
type input "n/a"
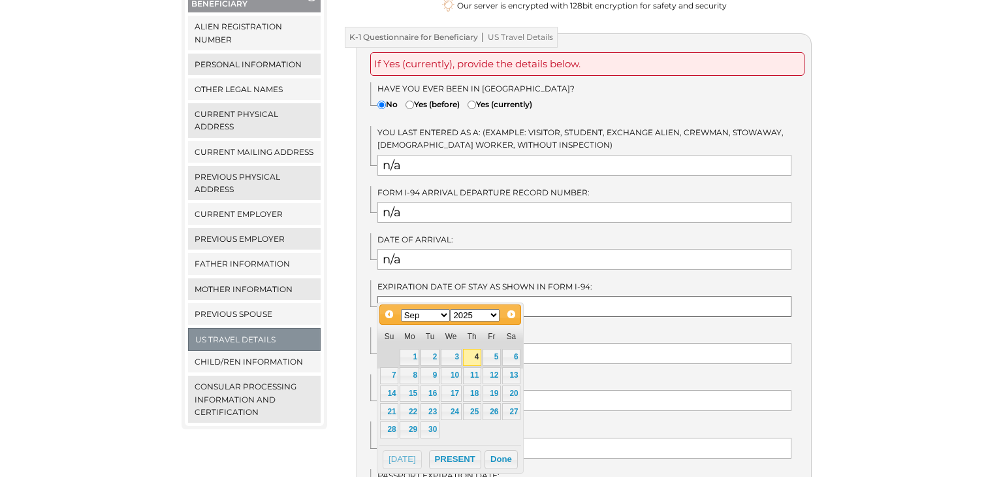
paste input "n/a"
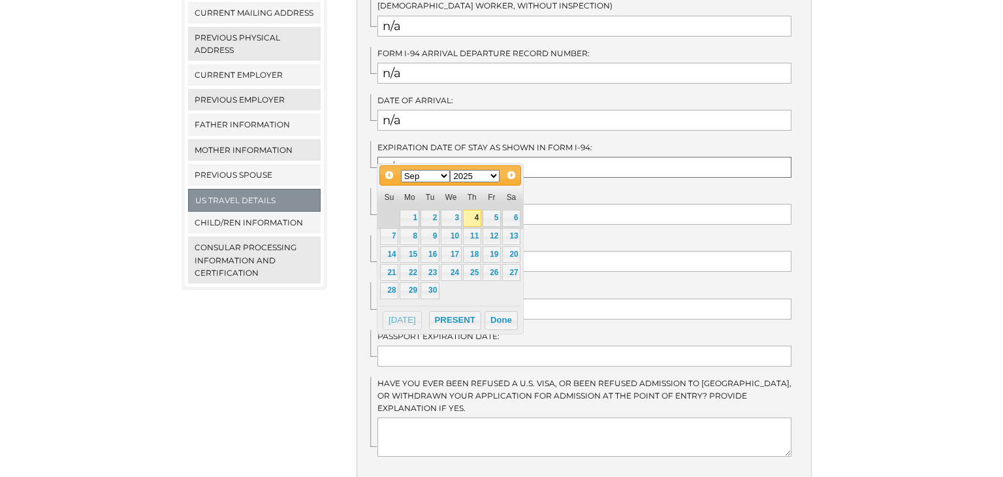
scroll to position [441, 0]
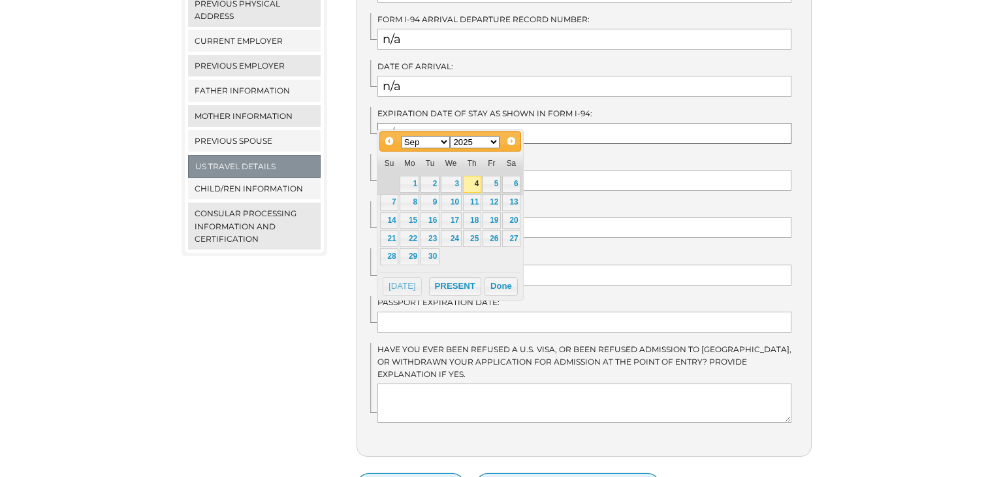
type input "n/a"
click at [129, 389] on div "We detected that you recently logged in a different window. Please close this w…" at bounding box center [501, 128] width 1003 height 771
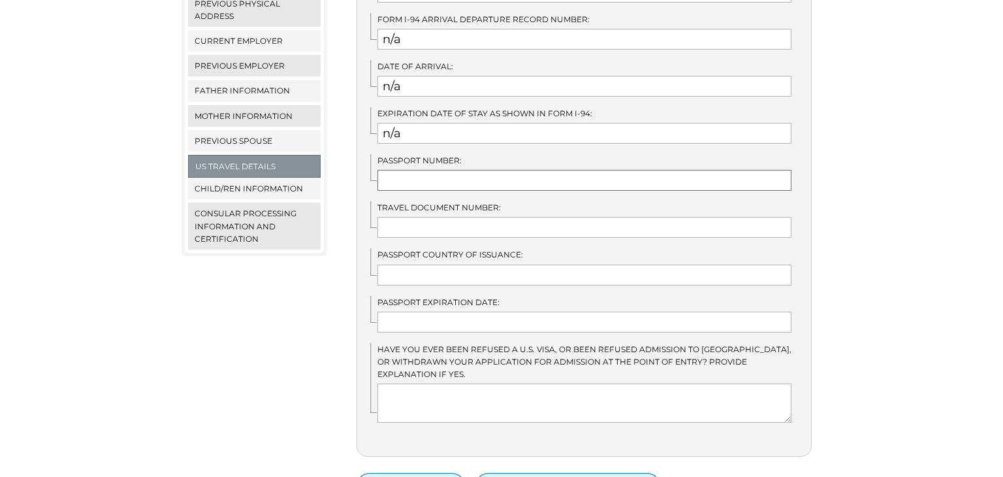
paste input "n/a"
type input "n/a"
paste input "n/a"
type input "n/a"
paste input "n/a"
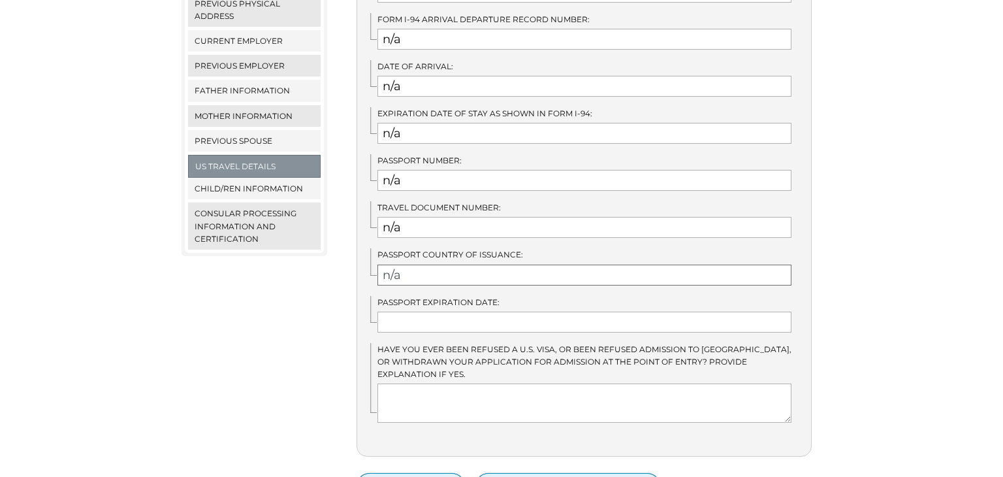
type input "n/a"
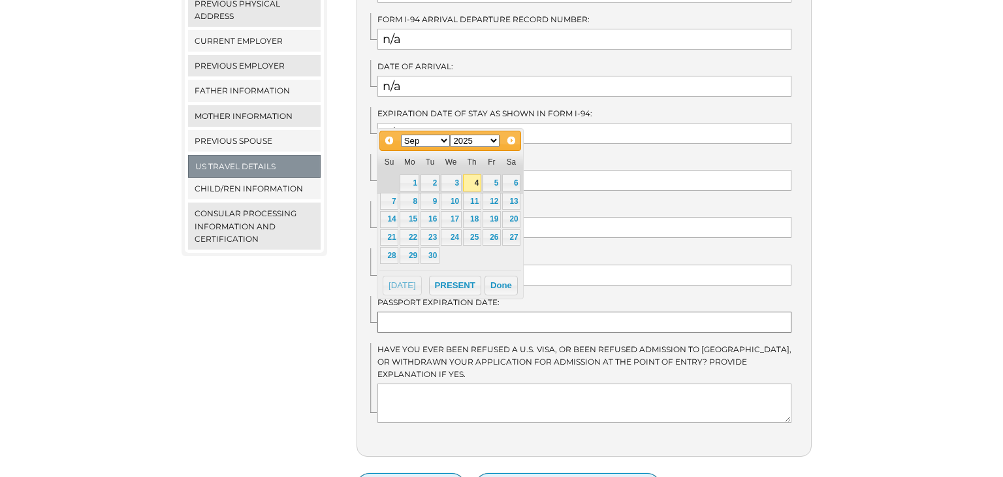
paste input "n/a"
type input "n/a"
click at [138, 403] on div "We detected that you recently logged in a different window. Please close this w…" at bounding box center [501, 128] width 1003 height 771
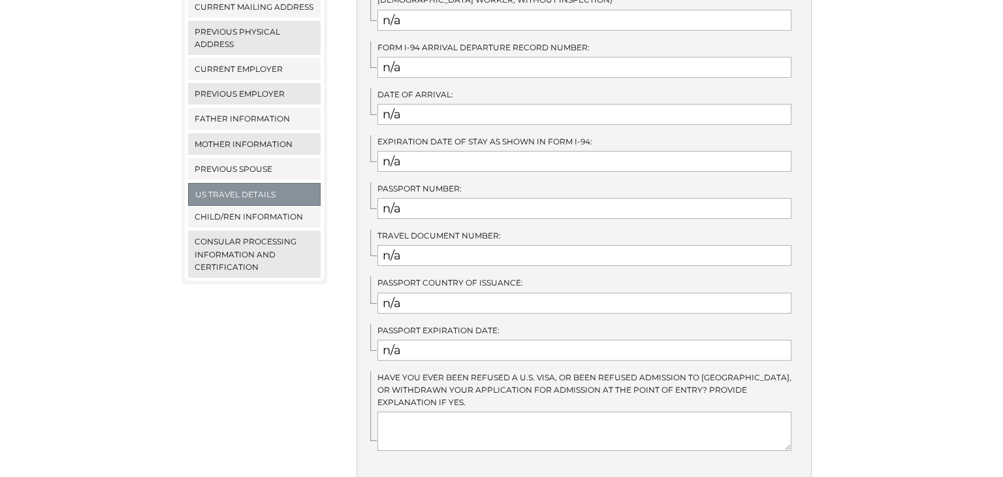
scroll to position [503, 0]
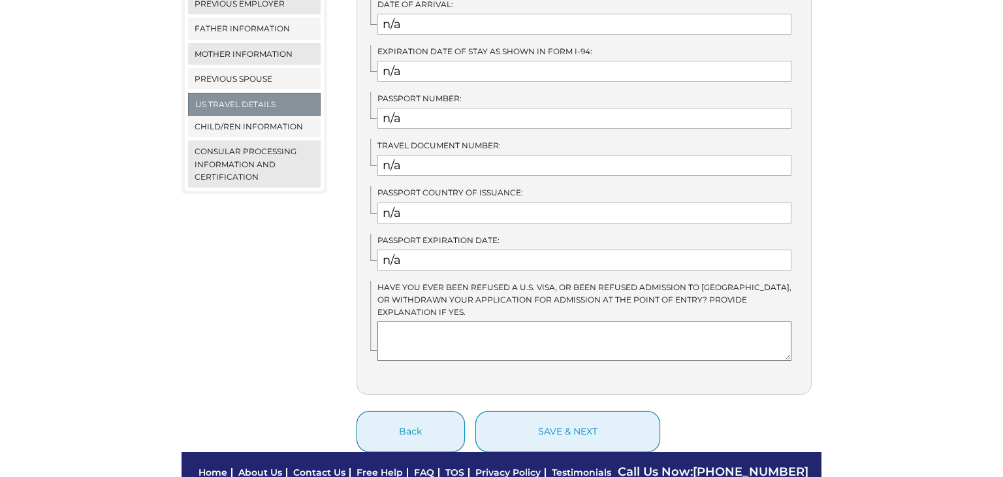
paste textarea "n/a"
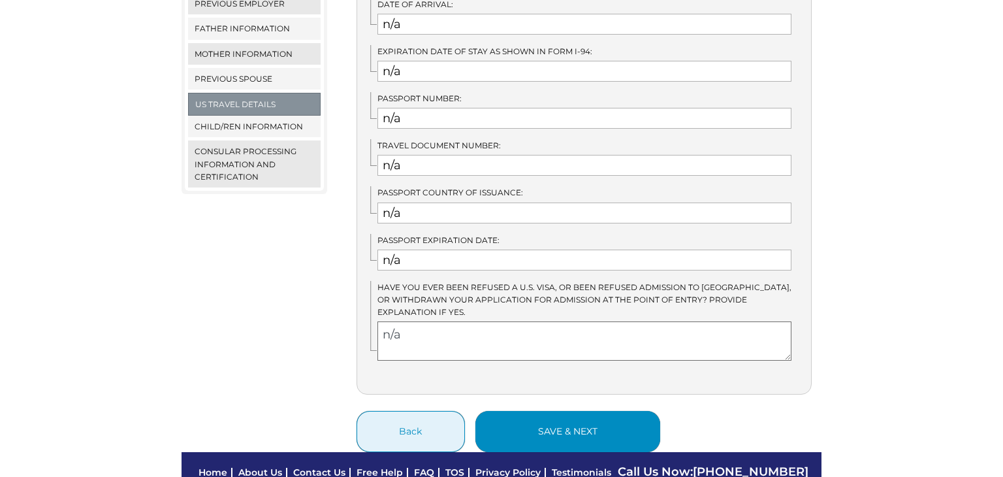
type textarea "n/a"
click at [595, 411] on button "save & next" at bounding box center [567, 431] width 185 height 41
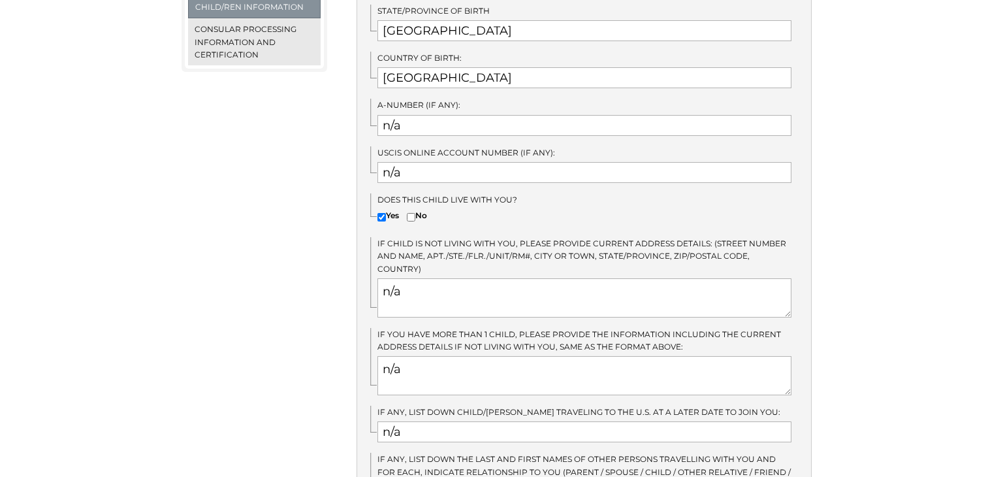
scroll to position [759, 0]
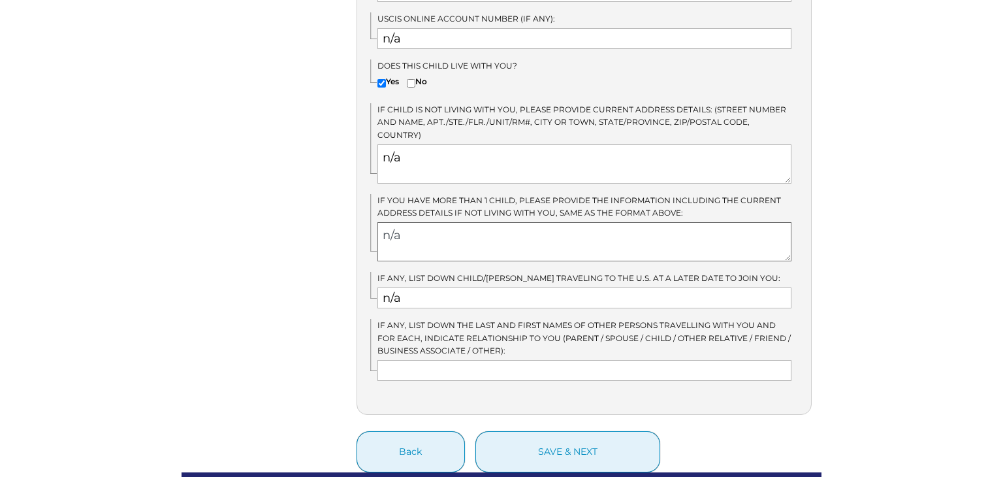
click at [415, 222] on textarea "n/a" at bounding box center [584, 241] width 415 height 39
type textarea "n"
type textarea "A"
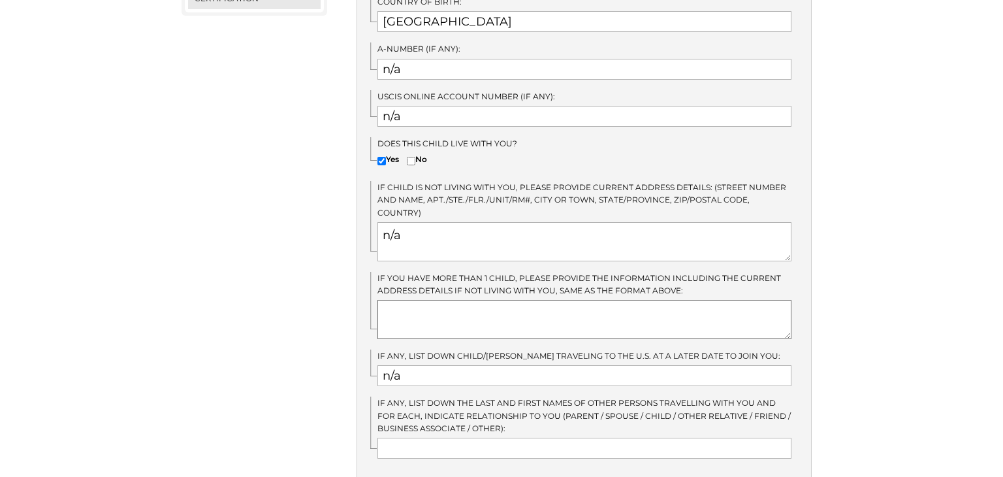
scroll to position [832, 0]
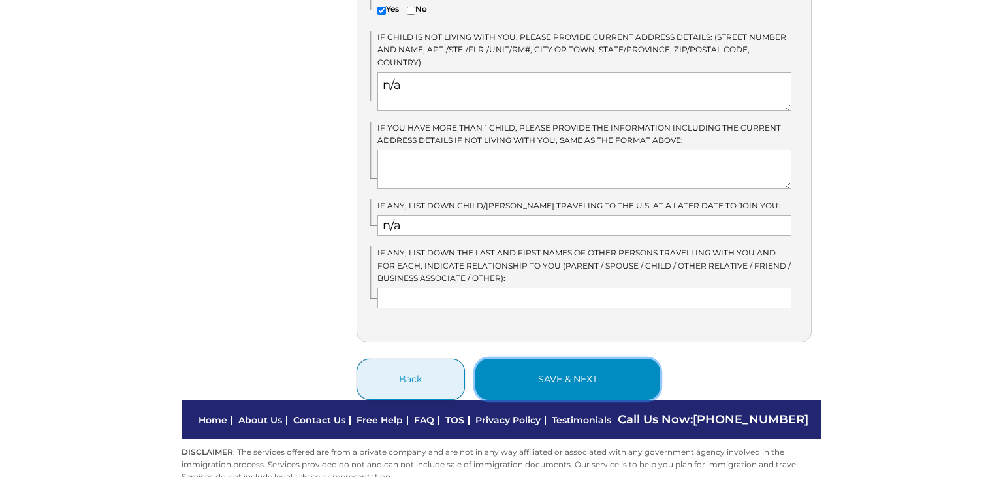
click at [531, 358] on button "save & next" at bounding box center [567, 378] width 185 height 41
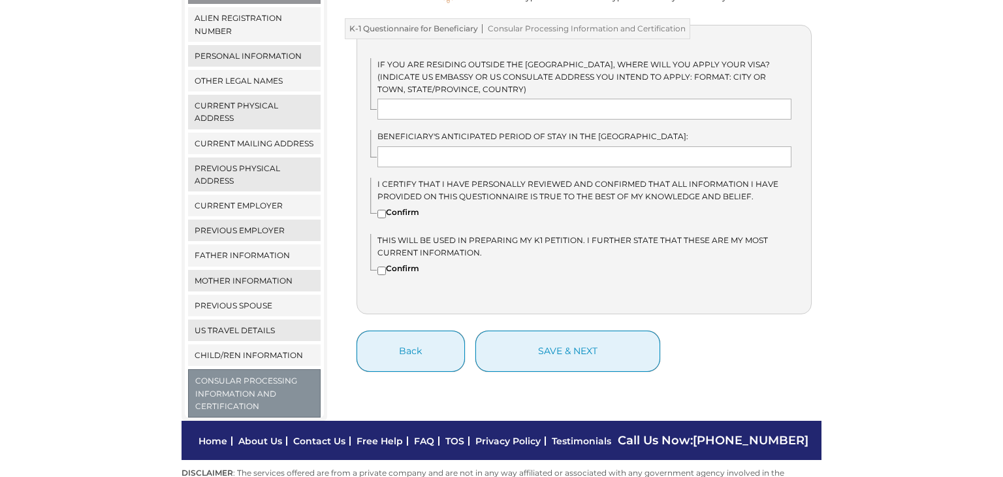
scroll to position [116, 0]
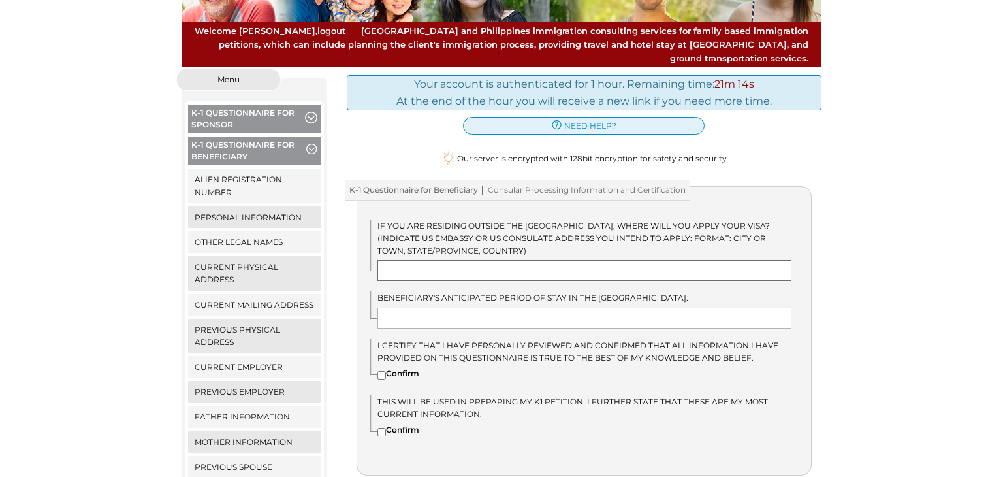
click at [458, 263] on input "text" at bounding box center [584, 270] width 415 height 21
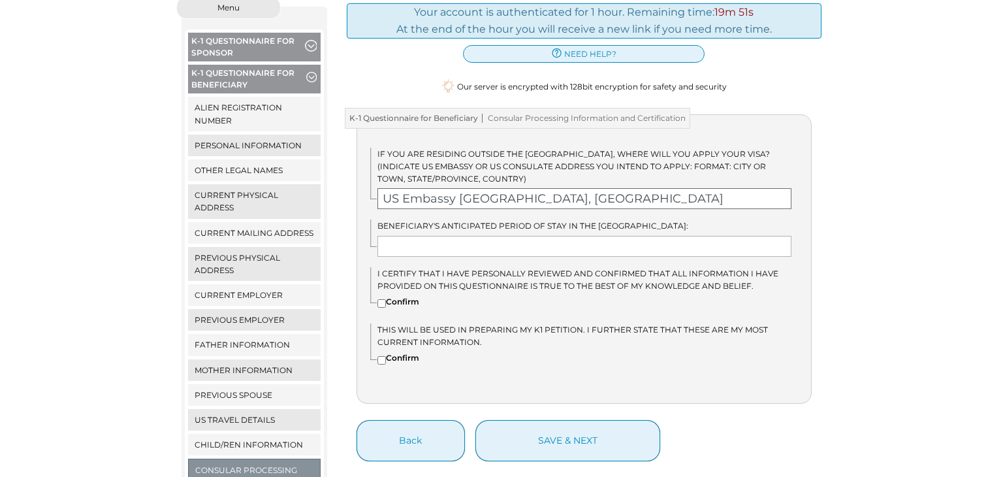
scroll to position [195, 0]
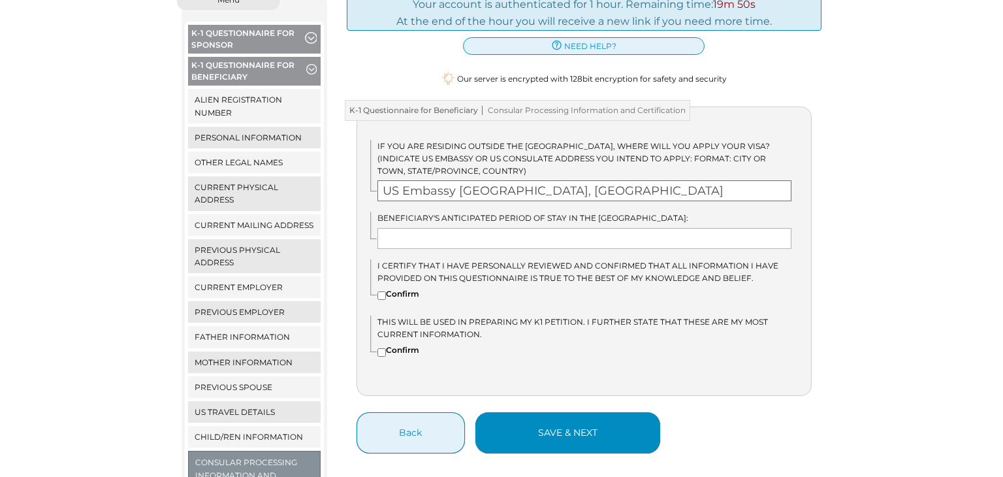
type input "US Embassy Manila, Philippines"
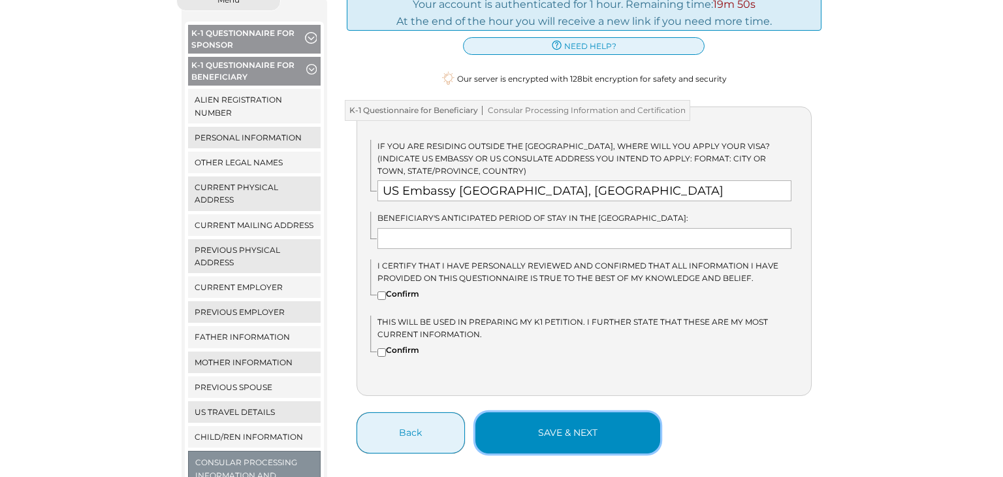
click at [573, 421] on button "save & next" at bounding box center [567, 432] width 185 height 41
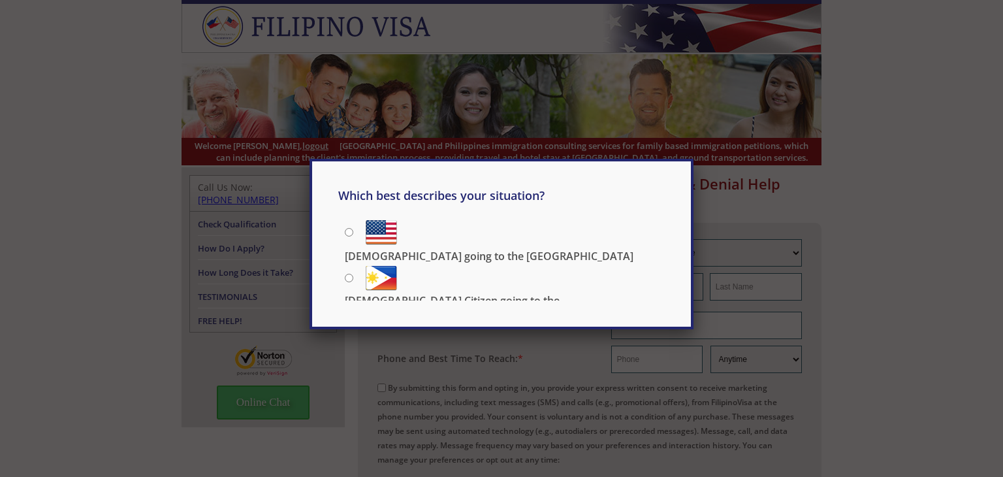
click at [346, 230] on input "Filipino going to the US" at bounding box center [349, 232] width 8 height 8
radio input "true"
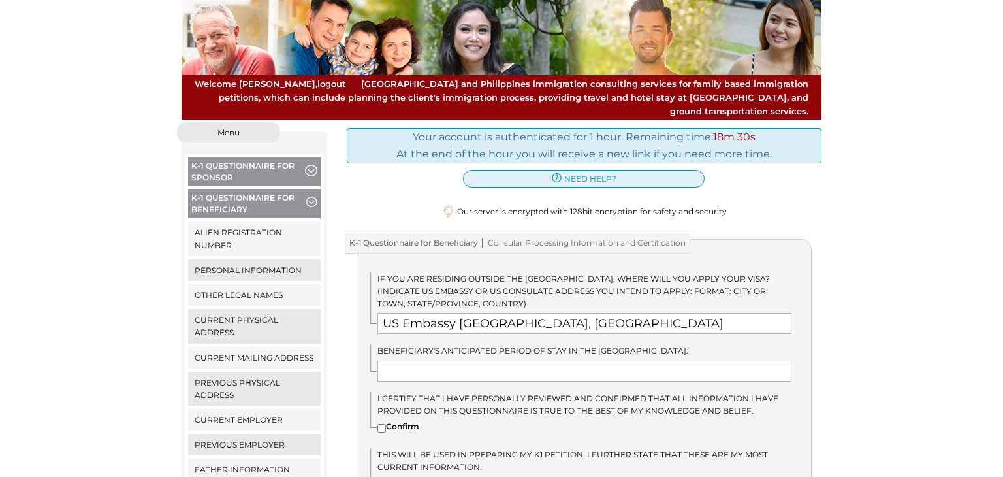
scroll to position [170, 0]
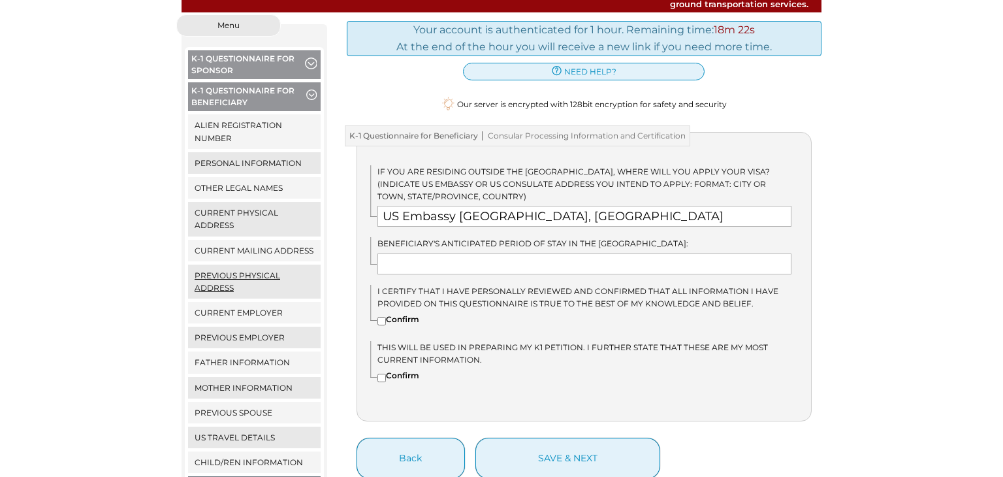
click at [244, 264] on link "Previous Physical Address" at bounding box center [254, 281] width 133 height 34
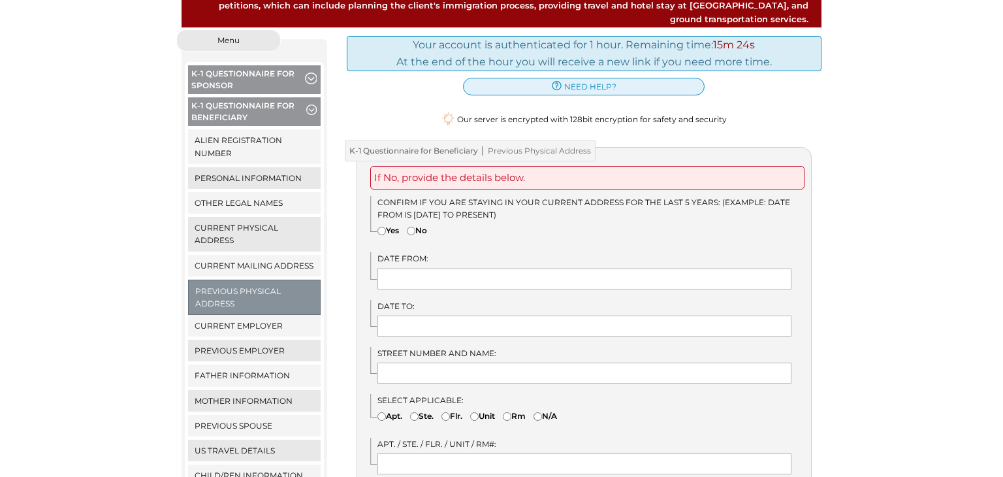
scroll to position [159, 0]
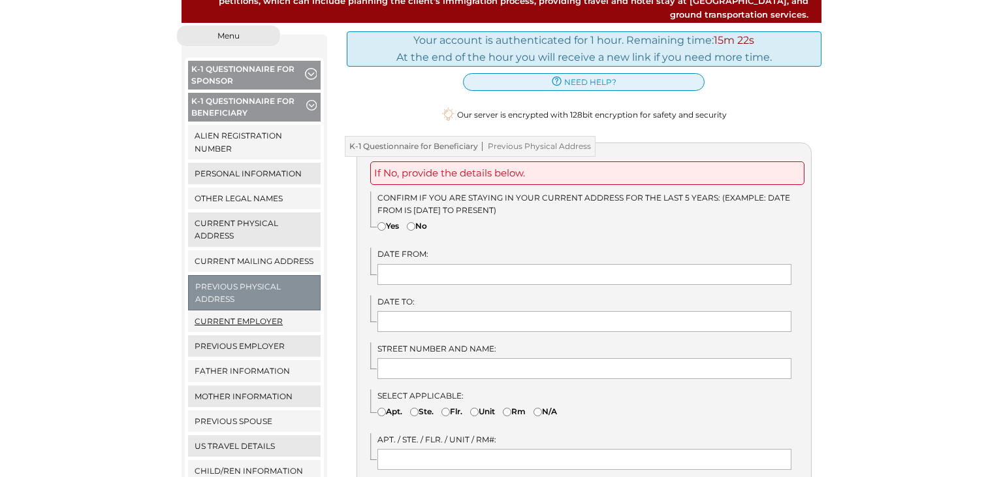
click at [251, 312] on link "Current Employer" at bounding box center [254, 321] width 133 height 22
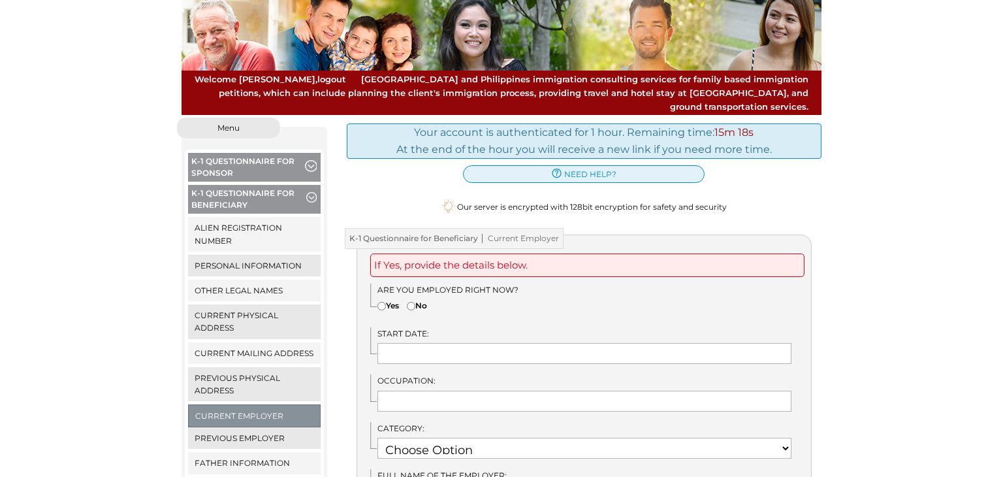
scroll to position [70, 0]
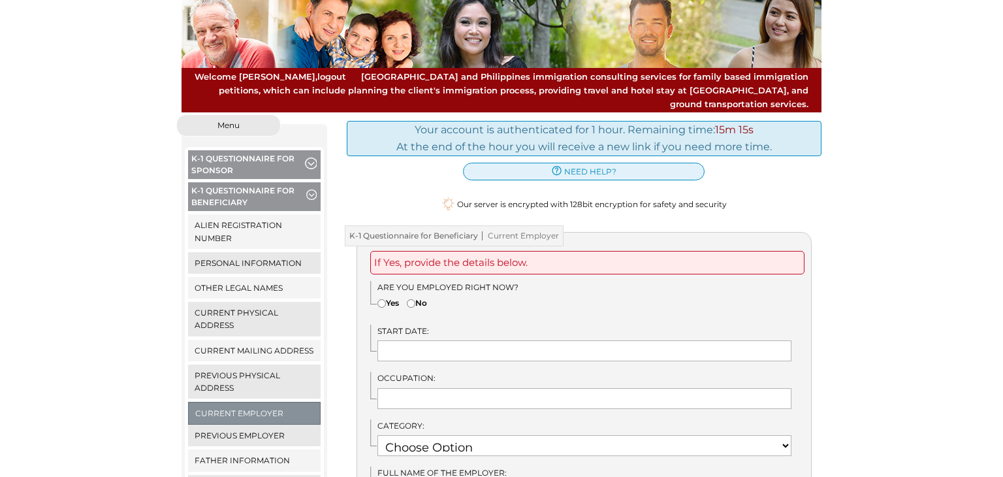
click at [414, 299] on input"] "No" at bounding box center [411, 303] width 8 height 8
radio input"] "true"
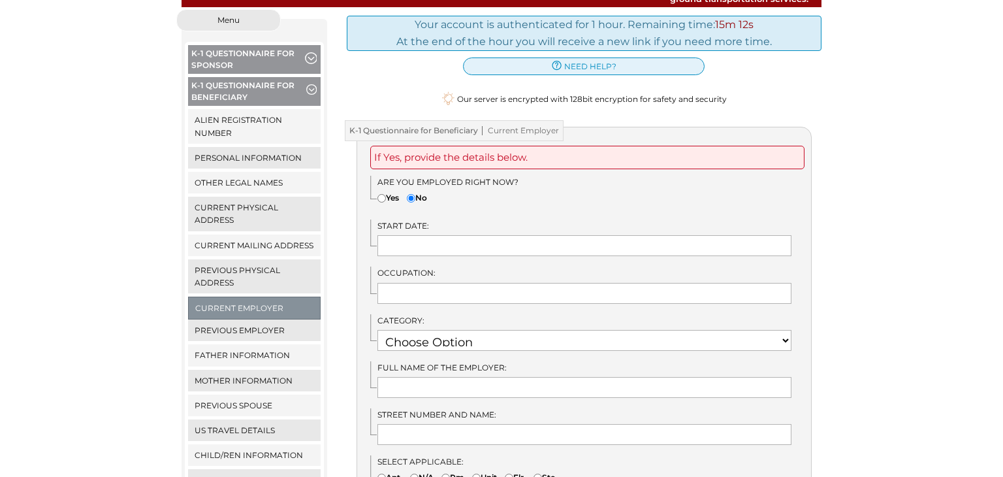
scroll to position [175, 0]
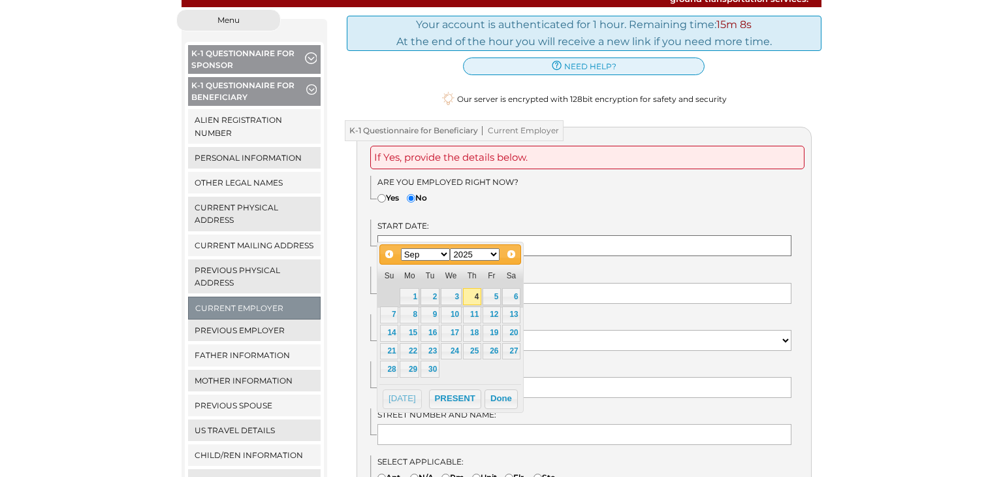
paste input "n/a"
type input "n/a"
click at [948, 282] on div "We detected that you recently logged in a different window. Please close this w…" at bounding box center [501, 475] width 1003 height 932
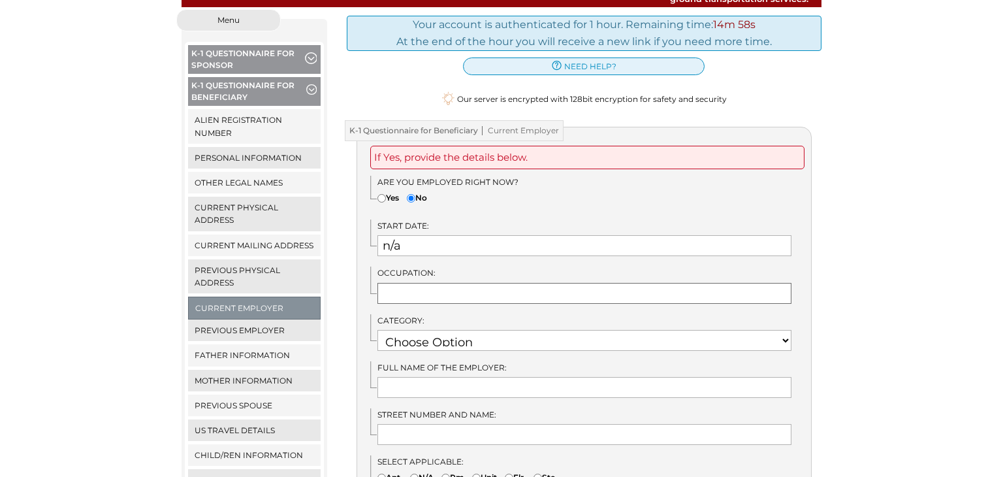
paste input "n/a"
type input "n/a"
click at [788, 330] on select "Choose Option RELIGIOUS VOCATION RETIRED PHYSICAL SCIENCES NOT EMPLOYED NATURAL…" at bounding box center [584, 340] width 415 height 21
select select "15"
click at [377, 330] on select "Choose Option RELIGIOUS VOCATION RETIRED PHYSICAL SCIENCES NOT EMPLOYED NATURAL…" at bounding box center [584, 340] width 415 height 21
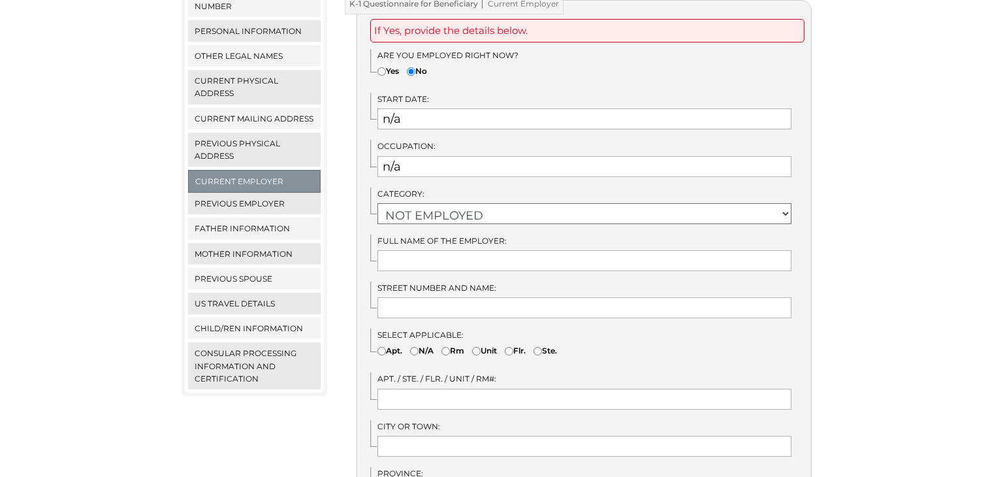
scroll to position [304, 0]
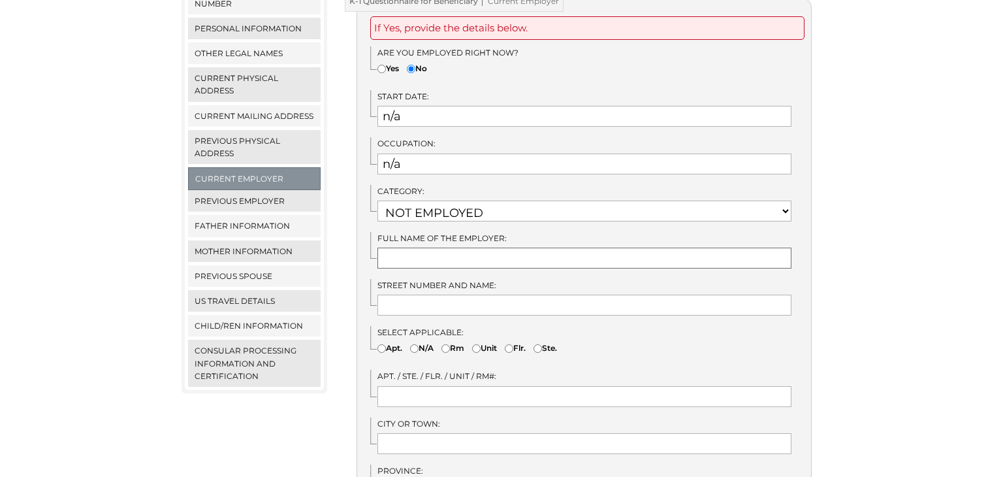
paste input "n/a"
type input "n/a"
paste input "n/a"
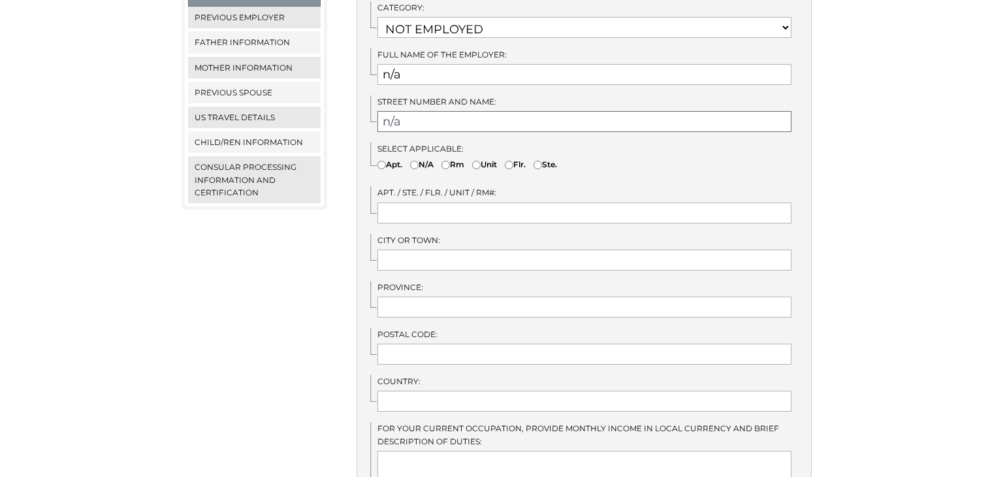
scroll to position [486, 0]
type input "n/a"
paste input "n/a"
type input "n/a"
paste input "n/a"
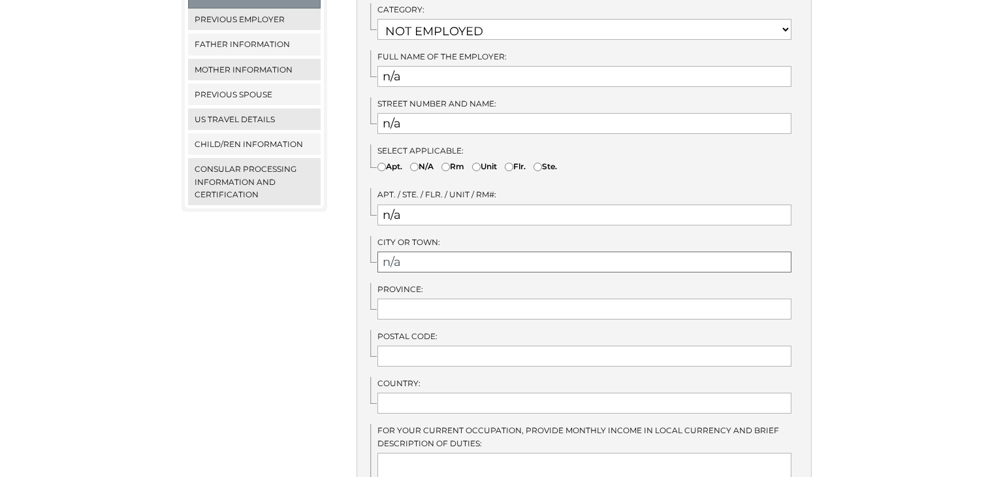
type input "n/a"
paste input "n/a"
type input "n/a"
paste input "n/a"
type input "n/a"
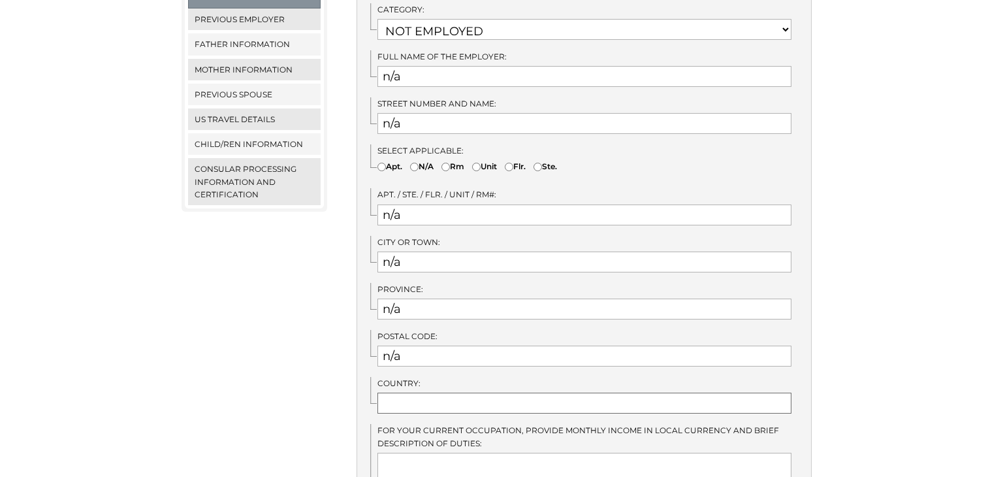
paste input "n/a"
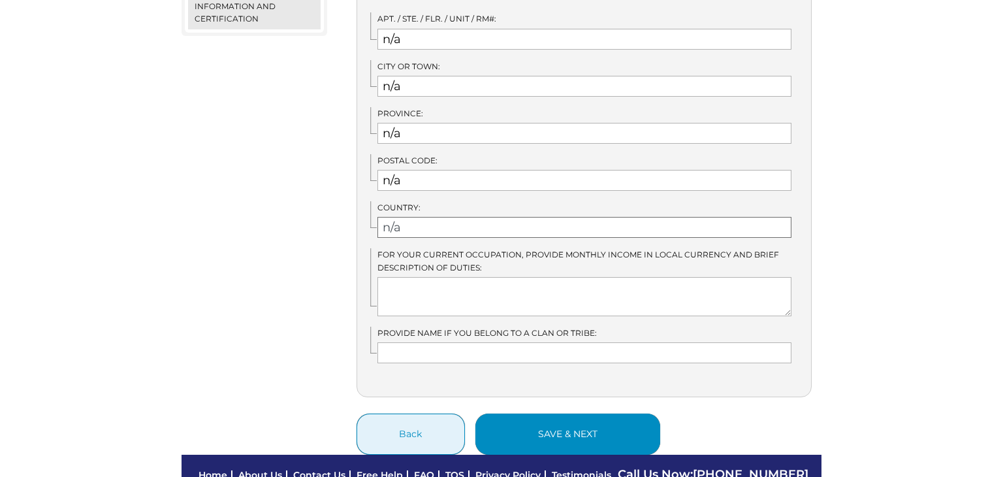
scroll to position [666, 0]
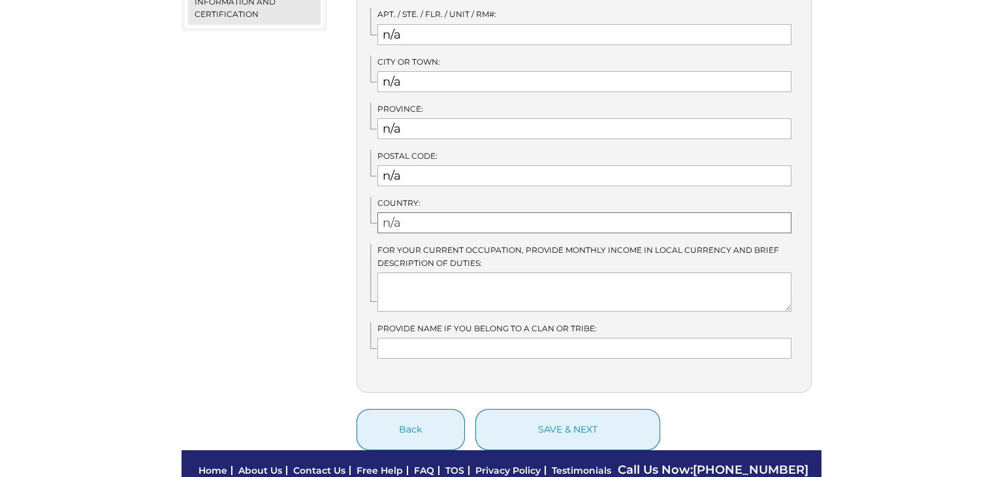
type input "n/a"
paste textarea "n/a"
type textarea "n/a"
paste input "n/a"
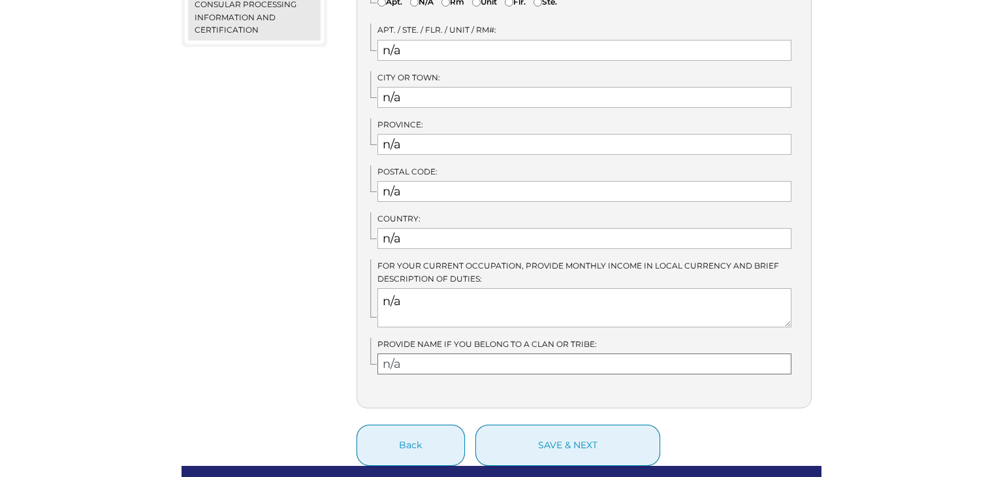
scroll to position [697, 0]
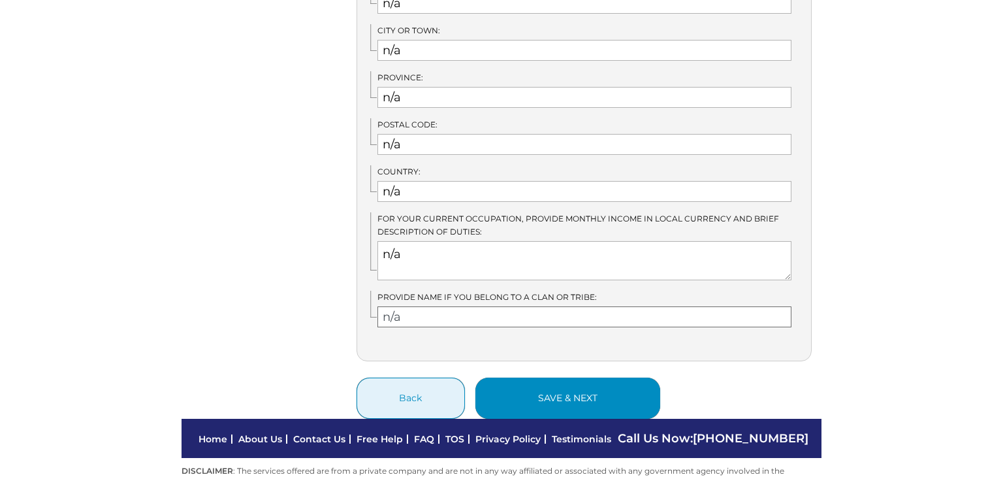
type input "n/a"
click at [589, 385] on button "save & next" at bounding box center [567, 397] width 185 height 41
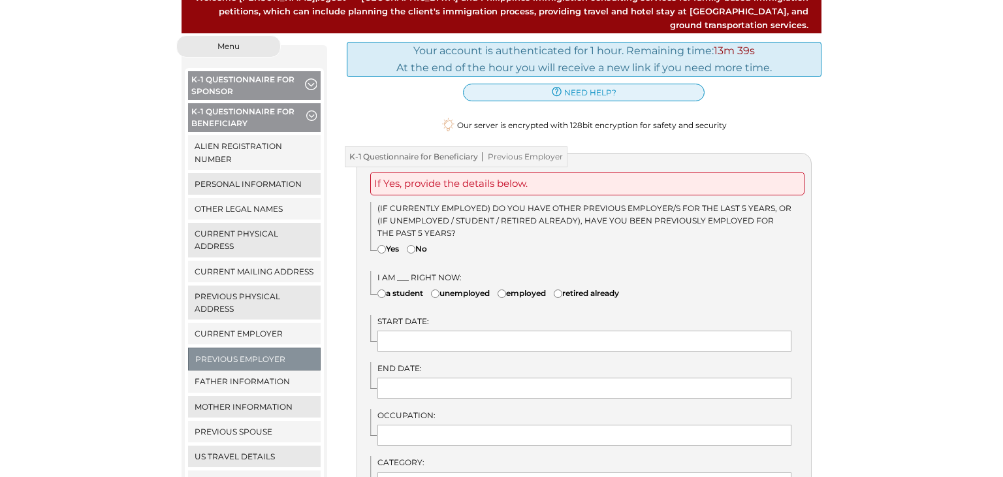
scroll to position [180, 0]
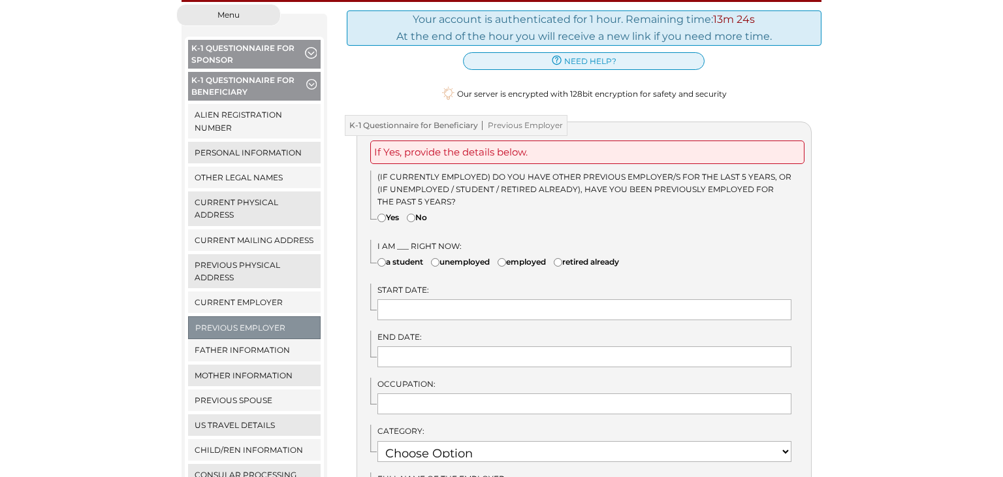
click at [381, 213] on input"] "Yes" at bounding box center [381, 217] width 8 height 8
radio input"] "true"
click at [439, 258] on input"] "unemployed" at bounding box center [435, 262] width 8 height 8
radio input"] "true"
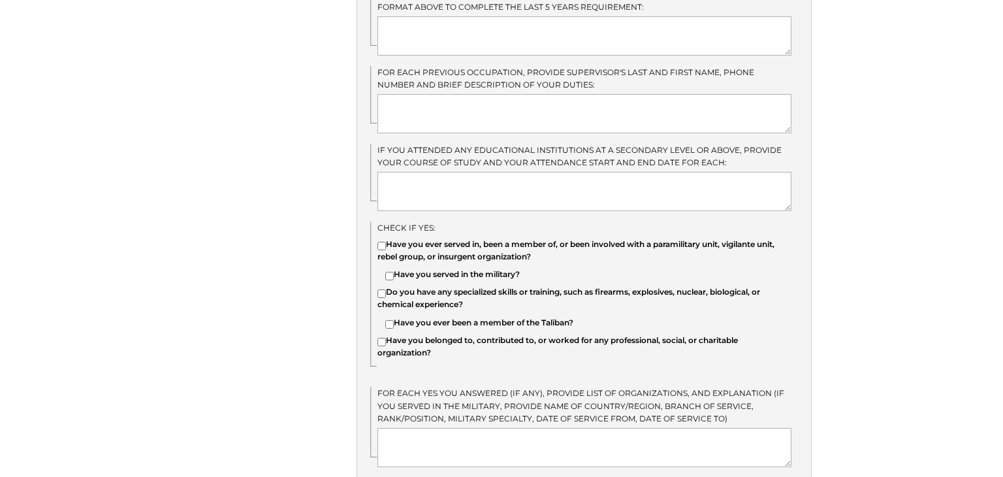
scroll to position [1047, 0]
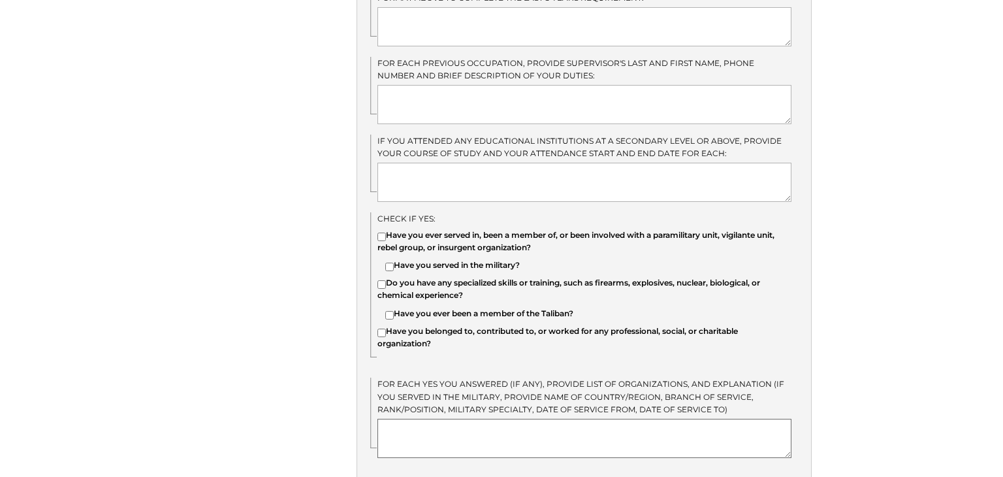
paste textarea "n/a"
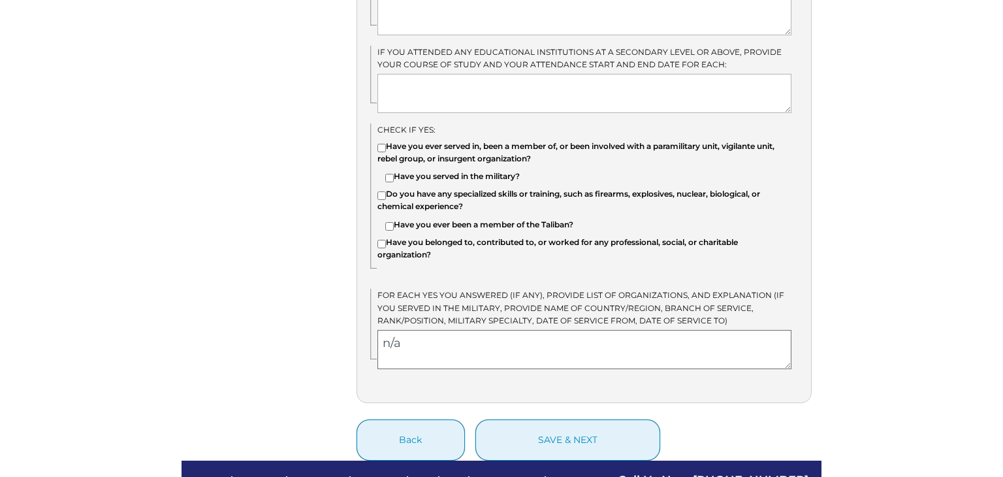
scroll to position [1209, 0]
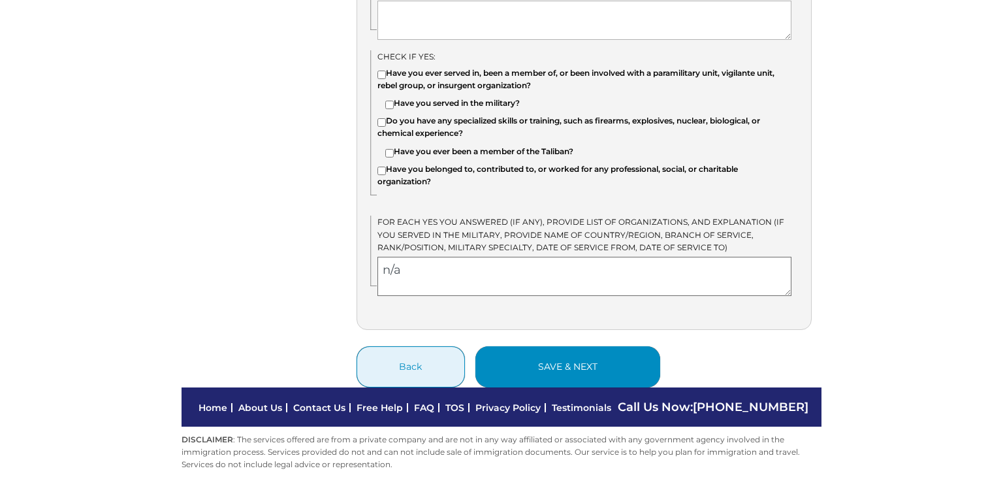
type textarea "n/a"
click at [566, 356] on button "save & next" at bounding box center [567, 366] width 185 height 41
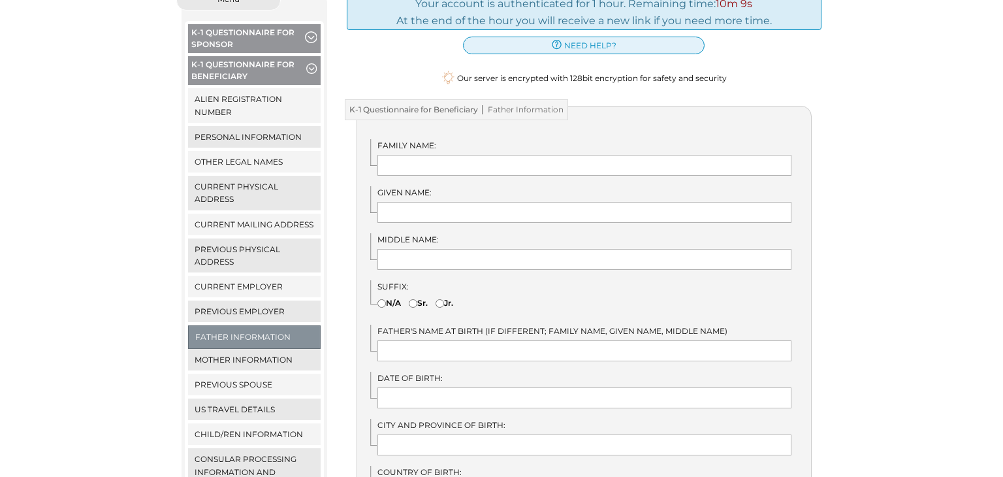
scroll to position [26, 0]
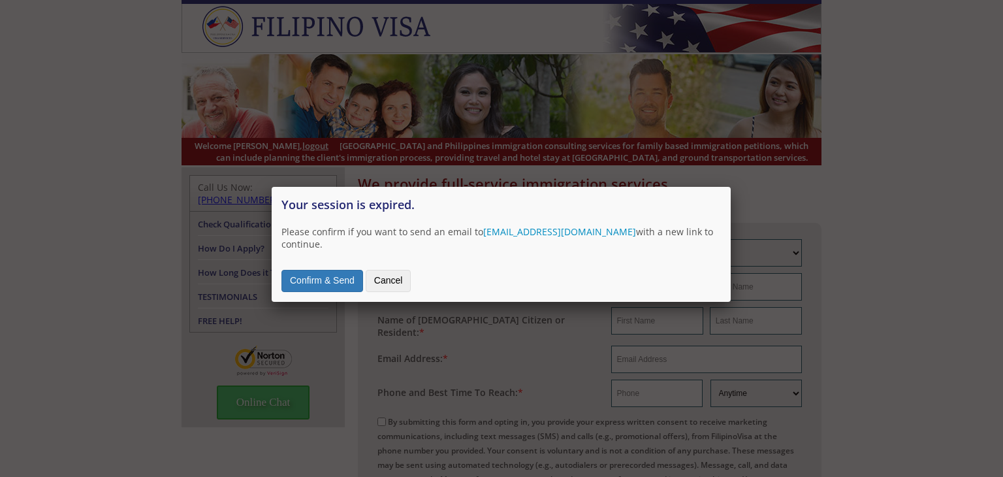
click at [324, 270] on button "Confirm & Send" at bounding box center [322, 281] width 82 height 22
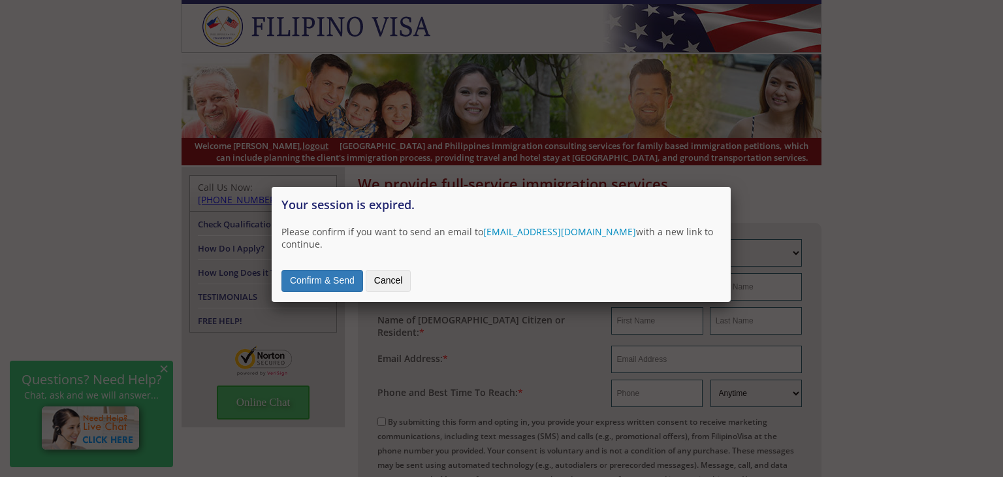
click at [316, 273] on button "Confirm & Send" at bounding box center [322, 281] width 82 height 22
